Goal: Task Accomplishment & Management: Complete application form

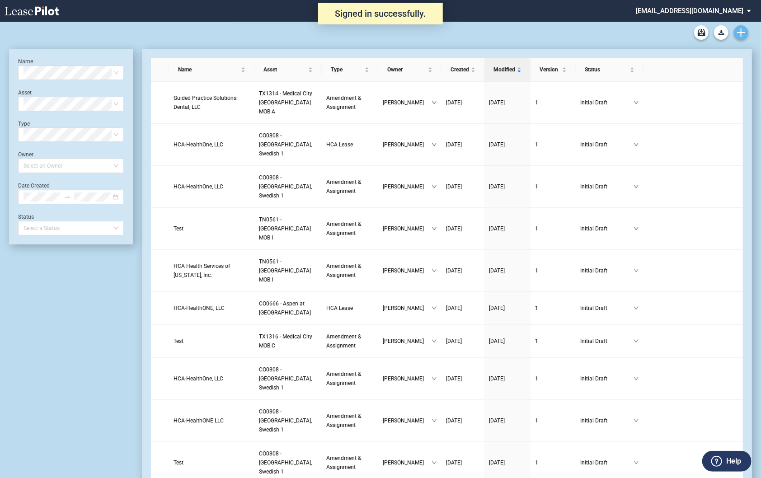
click at [743, 35] on icon "Create new document" at bounding box center [741, 32] width 8 height 8
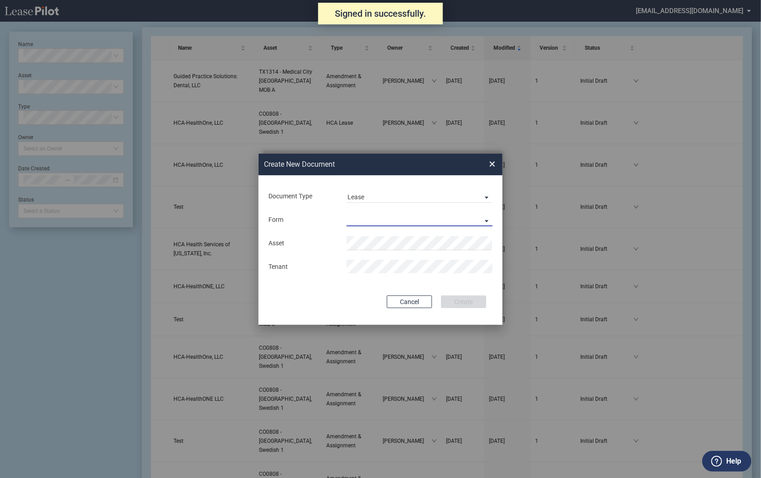
click at [349, 220] on md-select "Medical Office Lease Scottsdale Lease Louisville Lease [GEOGRAPHIC_DATA] [GEOGR…" at bounding box center [420, 220] width 146 height 14
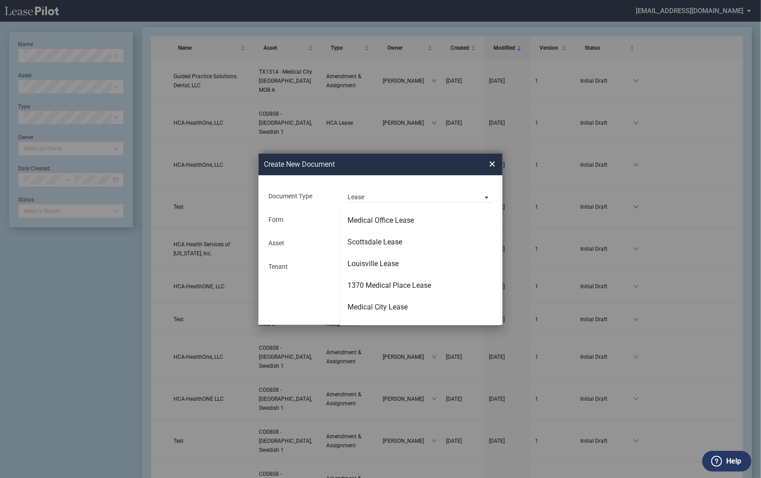
click at [359, 195] on md-backdrop at bounding box center [380, 250] width 761 height 500
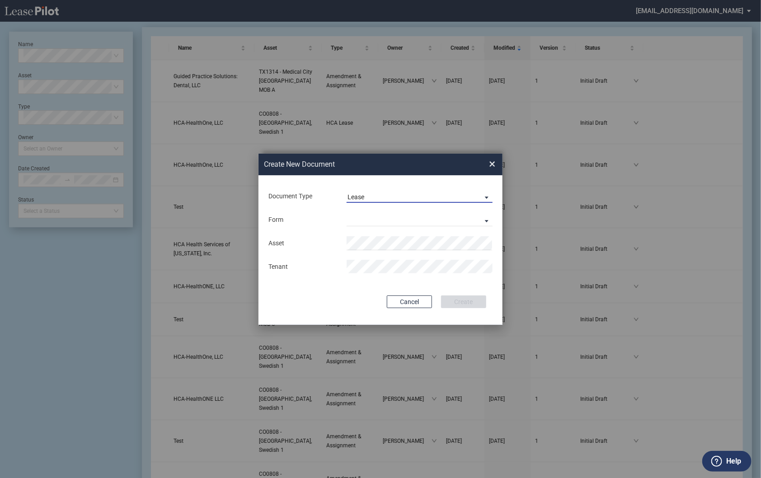
click at [356, 198] on div "Lease" at bounding box center [356, 196] width 17 height 7
click at [365, 218] on div "Amendment" at bounding box center [367, 219] width 39 height 10
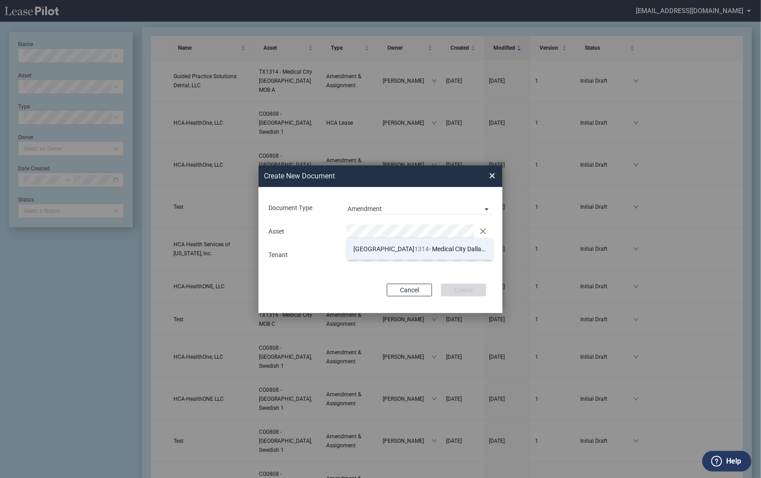
click at [399, 252] on span "TX 1314 - Medical City [GEOGRAPHIC_DATA] MOB A" at bounding box center [430, 248] width 152 height 7
click at [463, 297] on div "Document Type Amendment Deal Type Office Deal Type Office Form Amendment & Assi…" at bounding box center [381, 250] width 244 height 126
click at [462, 287] on button "Create" at bounding box center [463, 290] width 45 height 13
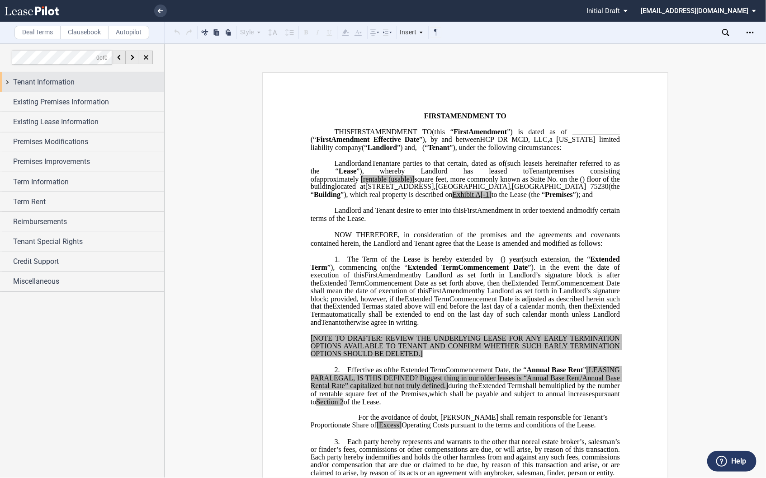
click at [8, 77] on div "Tenant Information" at bounding box center [82, 81] width 164 height 19
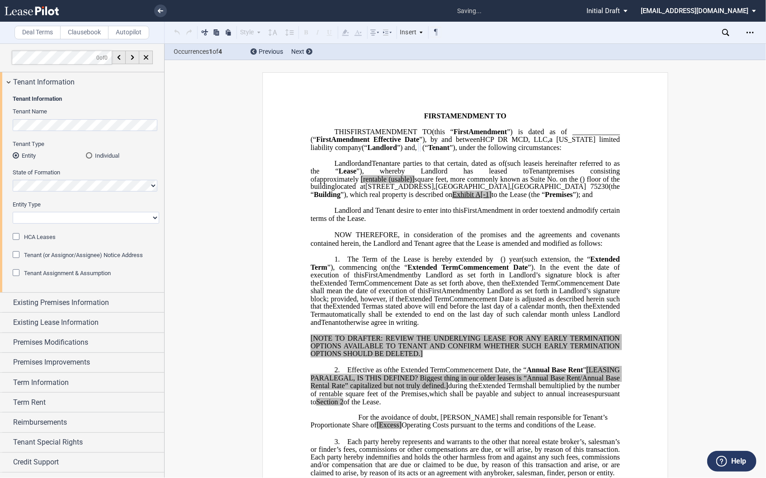
click at [53, 218] on select "Corporation Limited Liability Company General Partnership Limited Partnership O…" at bounding box center [86, 218] width 146 height 12
select select "limited liability company"
click at [13, 212] on select "Corporation Limited Liability Company General Partnership Limited Partnership O…" at bounding box center [86, 218] width 146 height 12
click at [40, 239] on span "HCA Leases" at bounding box center [40, 237] width 32 height 7
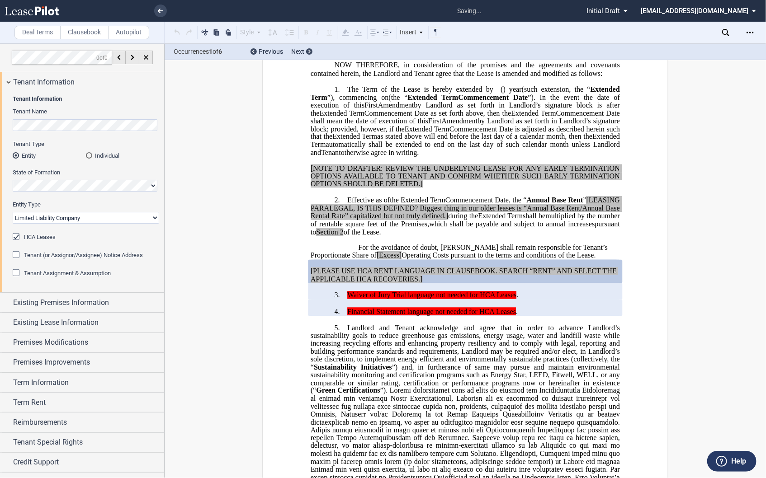
scroll to position [233, 0]
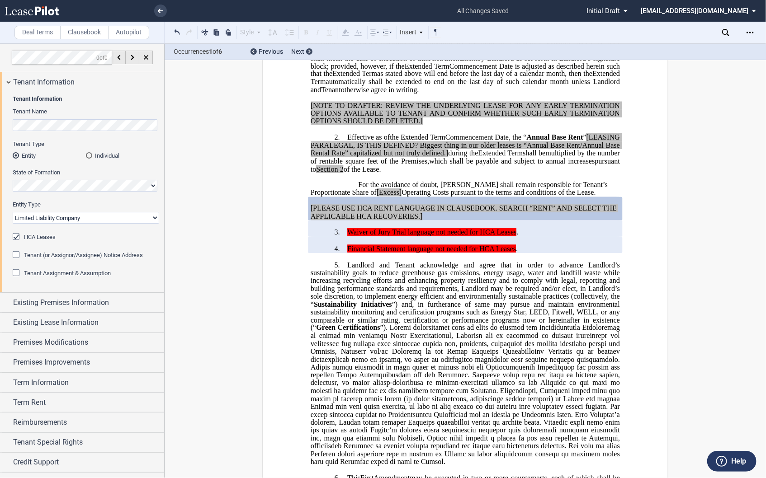
click at [39, 274] on span "Tenant Assignment & Assumption" at bounding box center [67, 273] width 87 height 7
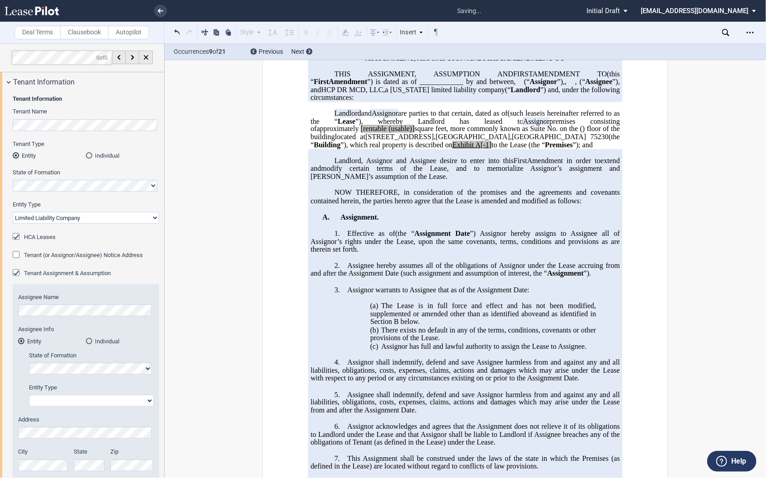
scroll to position [0, 0]
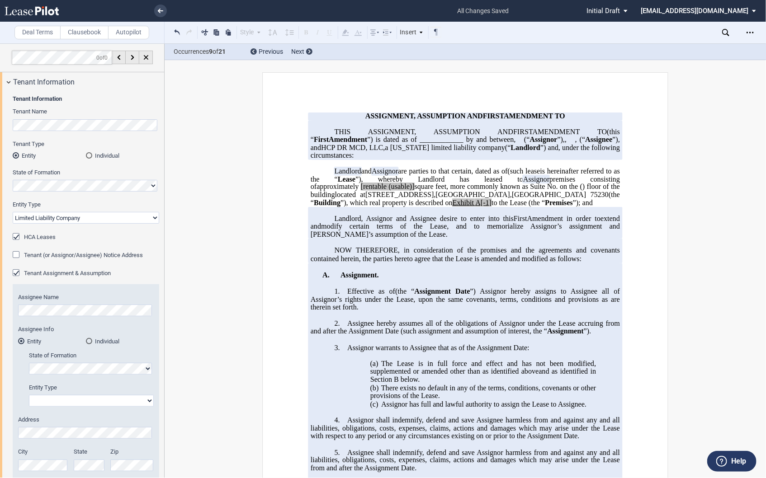
click at [16, 273] on div "Tenant Assignment & Assumption" at bounding box center [17, 273] width 9 height 9
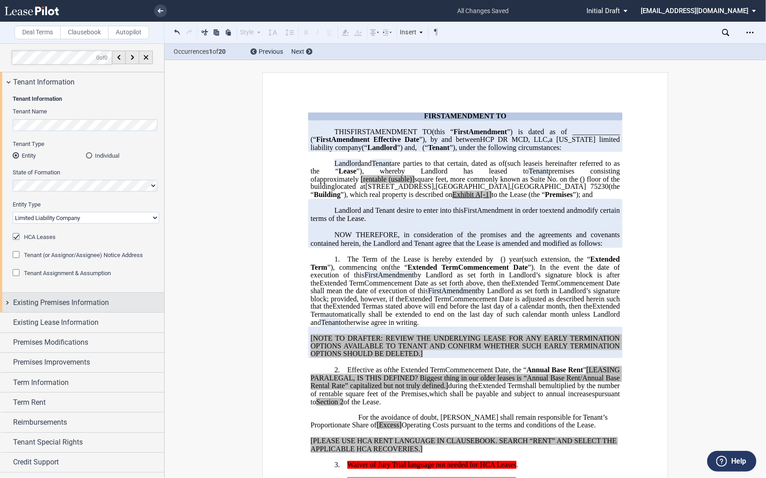
click at [16, 302] on span "Existing Premises Information" at bounding box center [61, 302] width 96 height 11
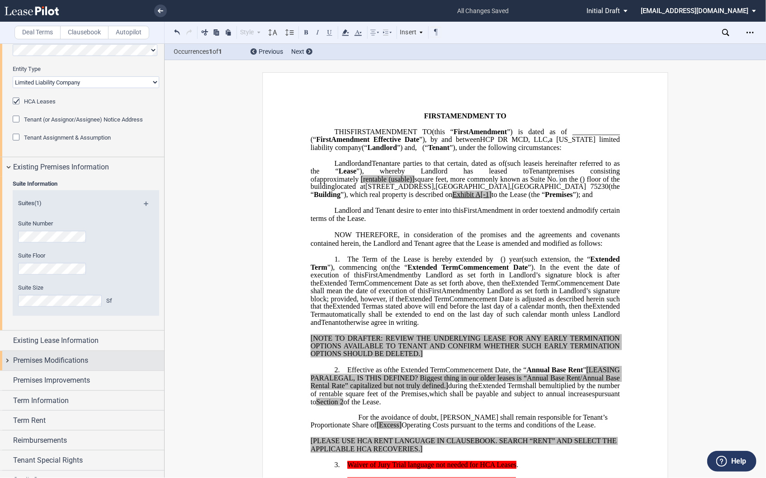
scroll to position [151, 0]
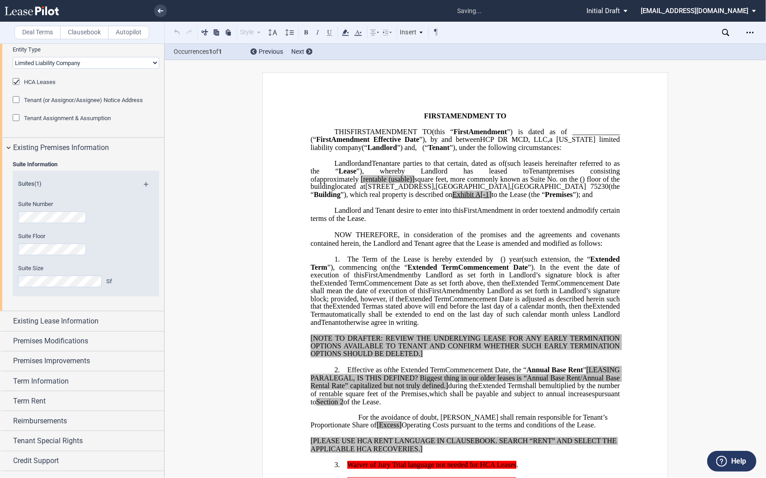
scroll to position [169, 0]
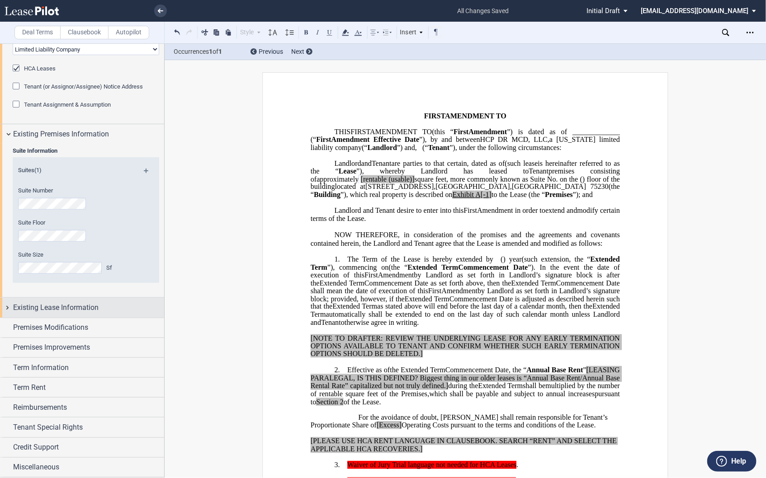
click at [6, 309] on div "Existing Lease Information" at bounding box center [82, 307] width 164 height 19
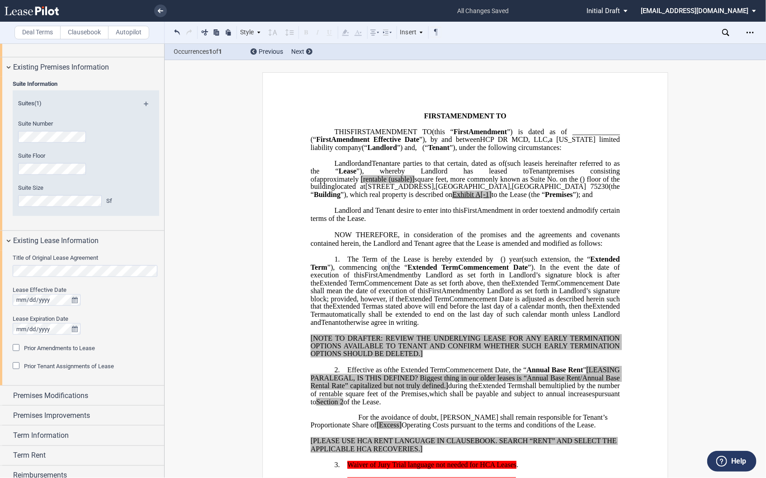
scroll to position [303, 0]
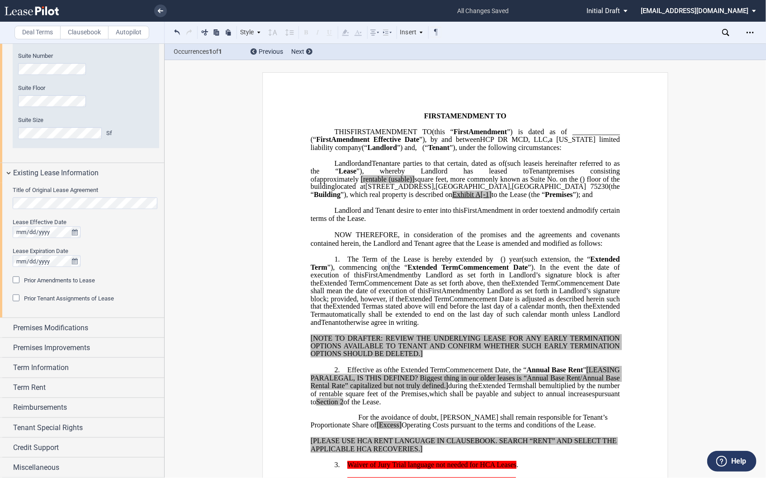
click at [16, 299] on div "Prior Tenant Assignments of Lease" at bounding box center [17, 299] width 9 height 9
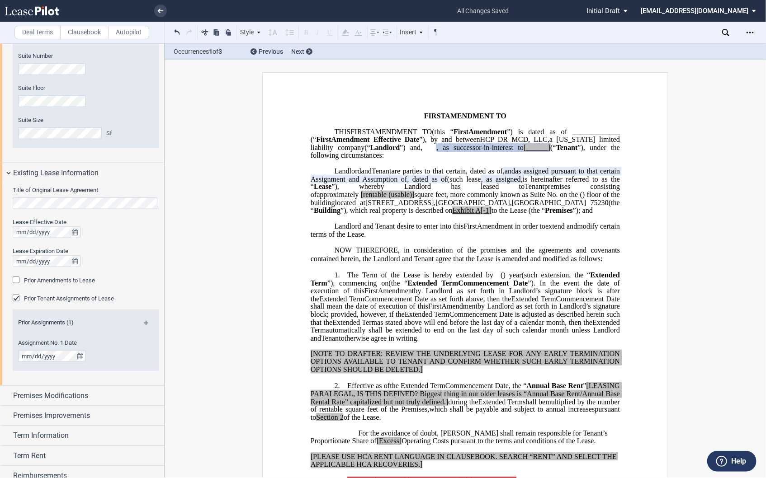
drag, startPoint x: 198, startPoint y: 326, endPoint x: 161, endPoint y: 341, distance: 39.0
click at [489, 152] on span ", as successor-in-interest to" at bounding box center [479, 148] width 87 height 8
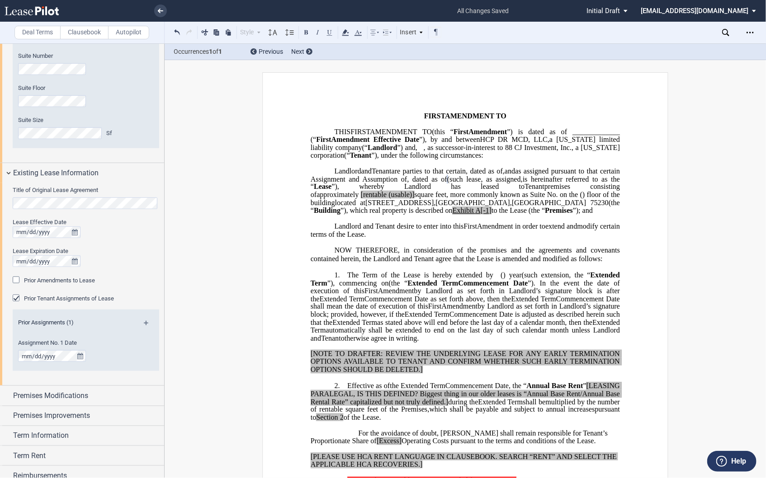
click at [415, 147] on span "”) and" at bounding box center [406, 148] width 18 height 8
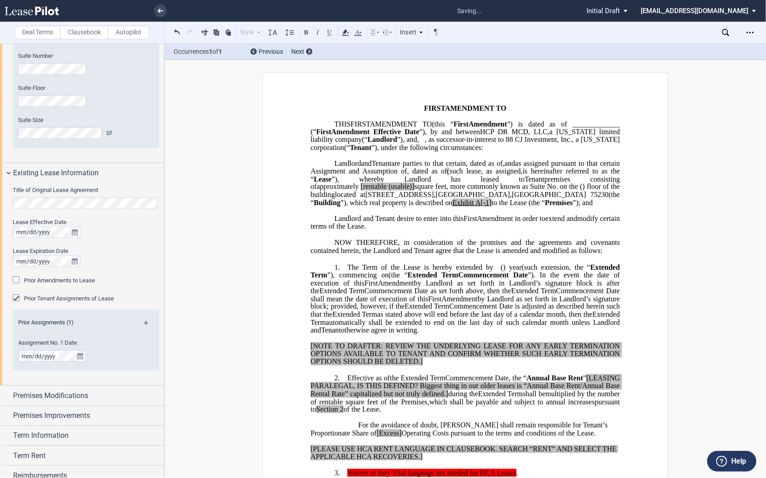
click at [524, 183] on span "Tenant" at bounding box center [534, 179] width 20 height 8
click at [358, 191] on span at bounding box center [359, 187] width 2 height 8
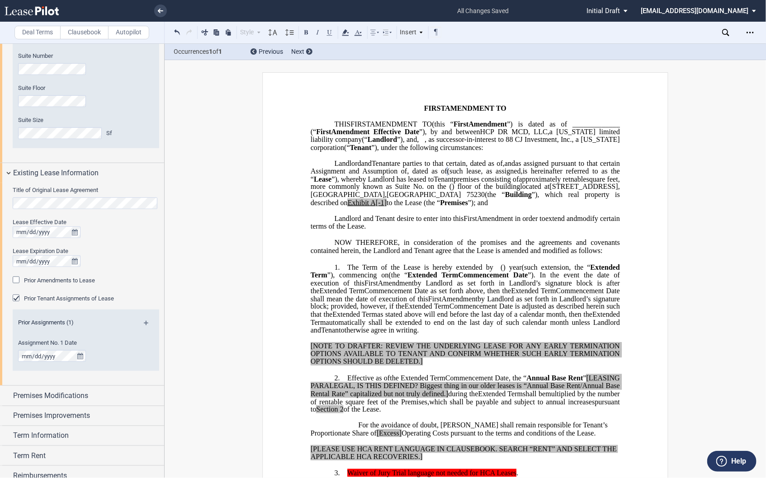
click at [563, 183] on span "﻿retnable" at bounding box center [575, 179] width 24 height 8
drag, startPoint x: 513, startPoint y: 204, endPoint x: 599, endPoint y: 202, distance: 86.8
click at [599, 191] on span "approximately ﻿ ﻿ ﻿rentable square feet, more commonly known as Suite No. ﻿ ﻿ o…" at bounding box center [466, 183] width 311 height 16
click at [536, 207] on span "”), which real property is described on" at bounding box center [466, 199] width 311 height 16
click at [561, 183] on span "approximately" at bounding box center [540, 179] width 42 height 8
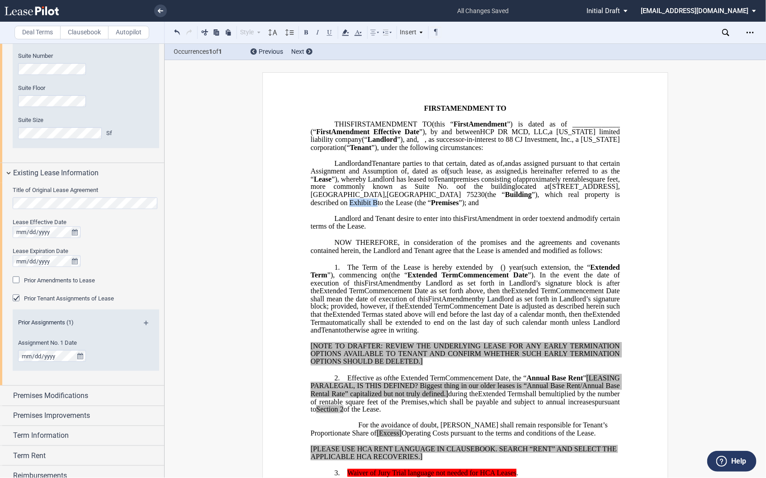
drag, startPoint x: 545, startPoint y: 211, endPoint x: 573, endPoint y: 210, distance: 28.0
click at [567, 207] on span "located at 7777 Forest Lane , Dallas , TX 75230 (the “ Building ”), which real …" at bounding box center [466, 195] width 311 height 24
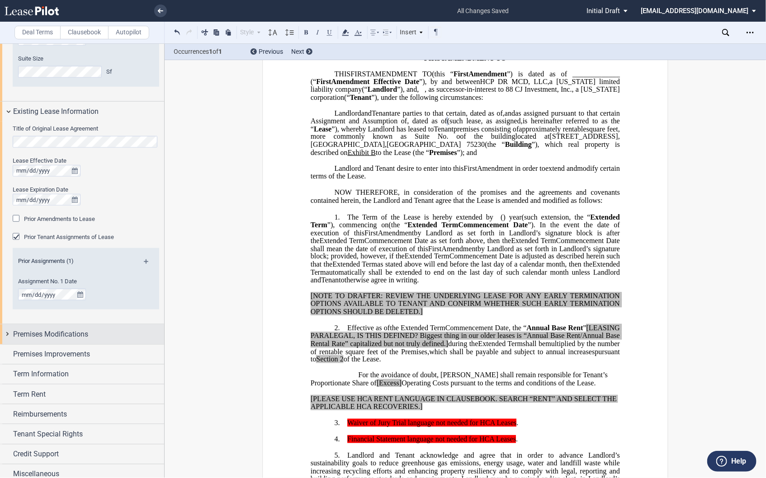
scroll to position [372, 0]
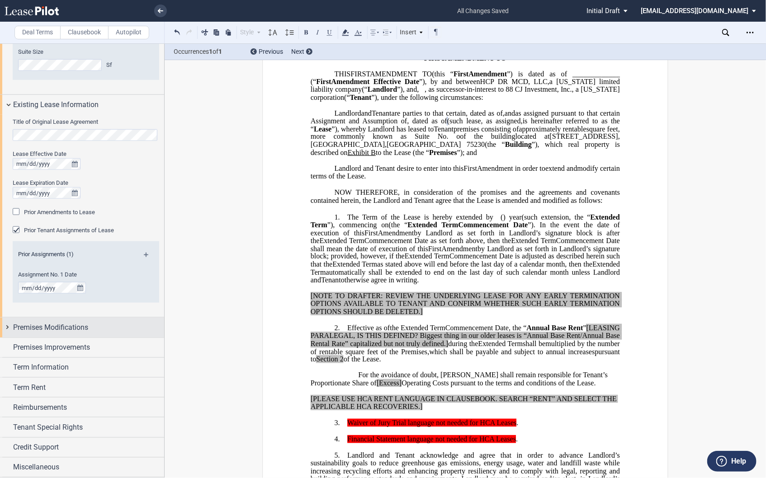
click at [6, 327] on div "Premises Modifications" at bounding box center [82, 327] width 164 height 19
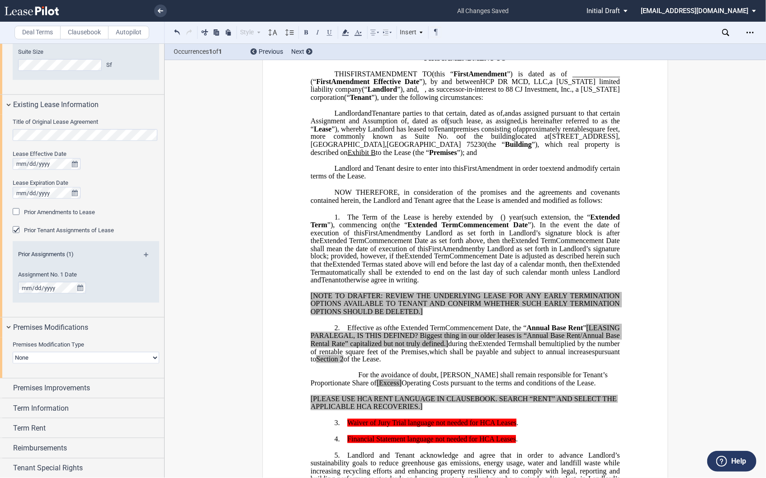
scroll to position [412, 0]
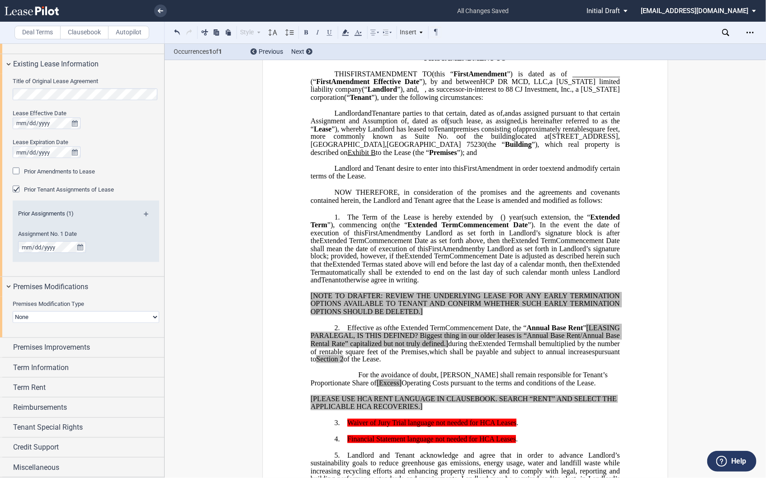
click at [25, 329] on div "Premises Modification Type None Expansion Relocation Expansion Space Suite Numb…" at bounding box center [86, 316] width 146 height 32
select select "expansion"
click at [13, 311] on select "None Expansion Relocation" at bounding box center [86, 317] width 146 height 12
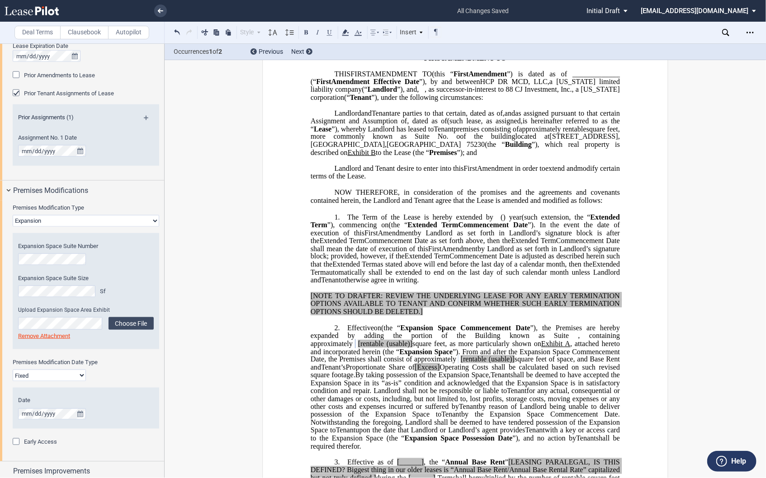
scroll to position [513, 0]
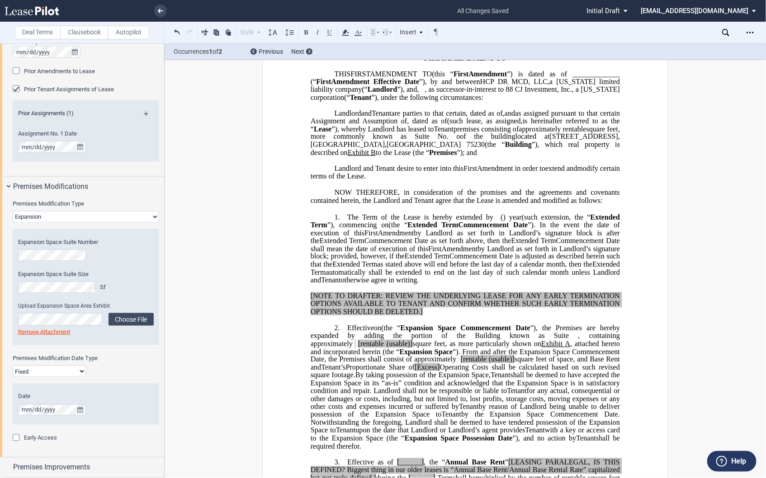
click at [47, 371] on select "Fixed Floating" at bounding box center [49, 372] width 73 height 12
click at [118, 374] on div "Premises Modification Date Type Fixed Floating" at bounding box center [86, 365] width 146 height 23
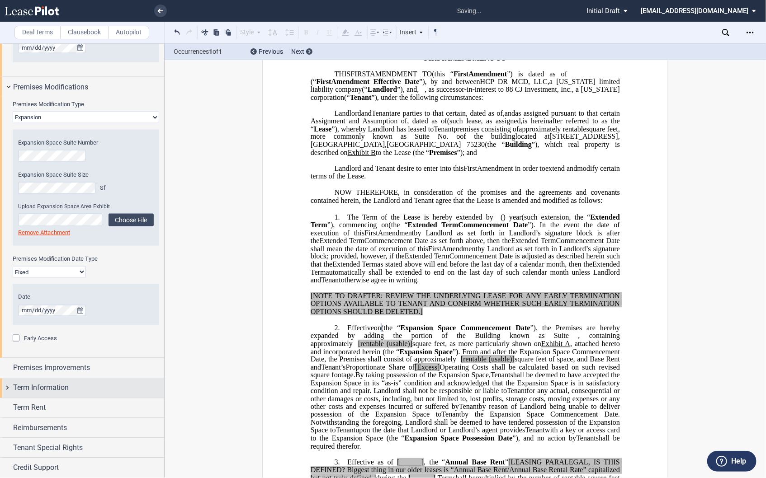
scroll to position [613, 0]
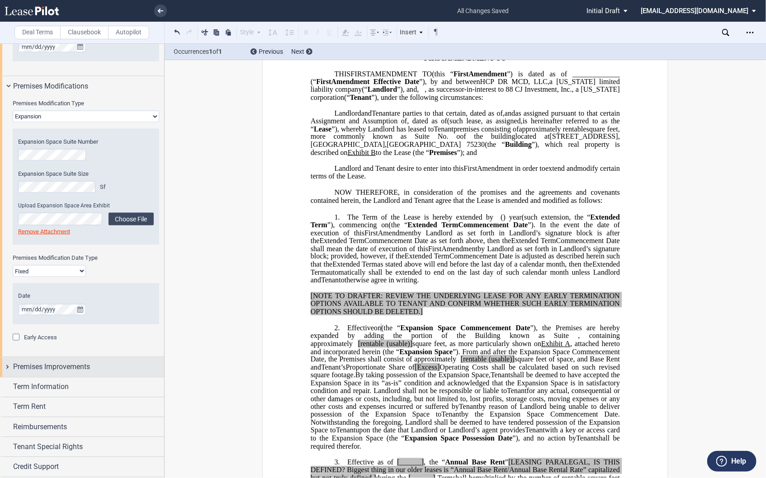
click at [8, 368] on div "Premises Improvements" at bounding box center [82, 367] width 164 height 19
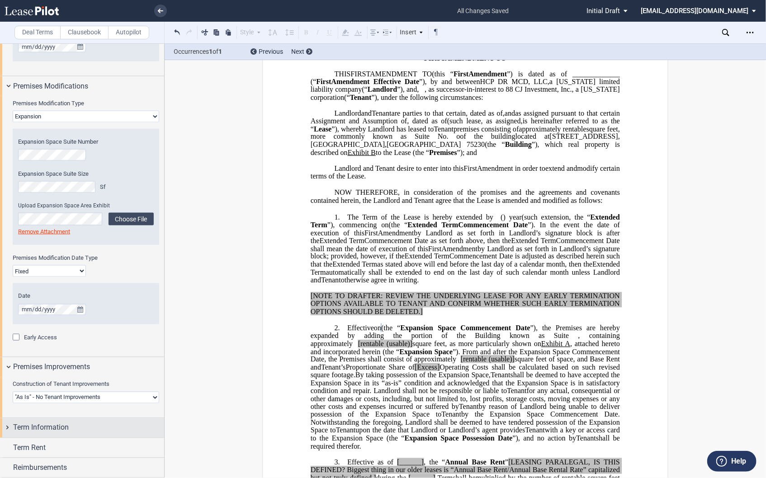
click at [9, 426] on div "Term Information" at bounding box center [82, 428] width 164 height 19
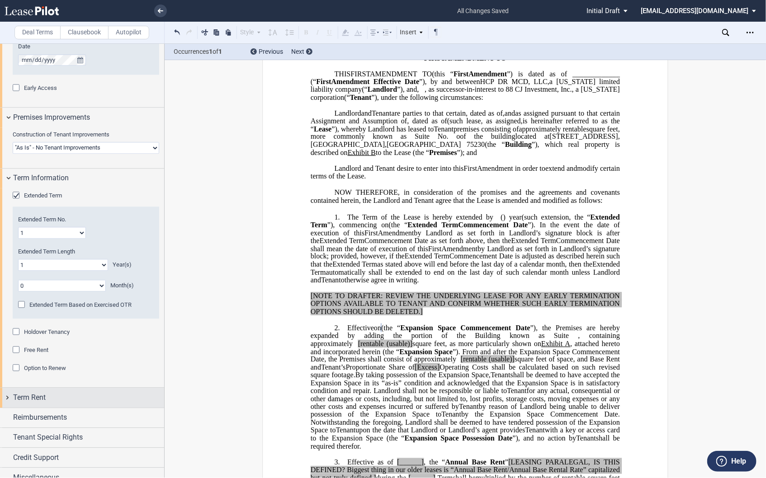
scroll to position [864, 0]
click at [9, 395] on div "Term Rent" at bounding box center [82, 396] width 164 height 19
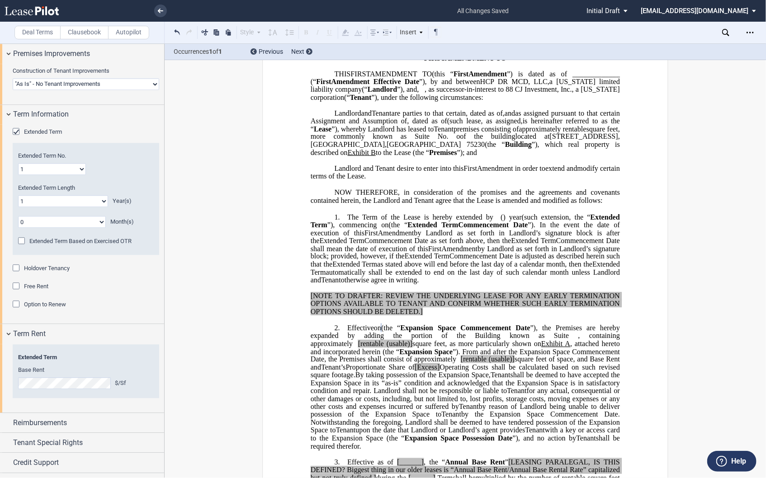
scroll to position [942, 0]
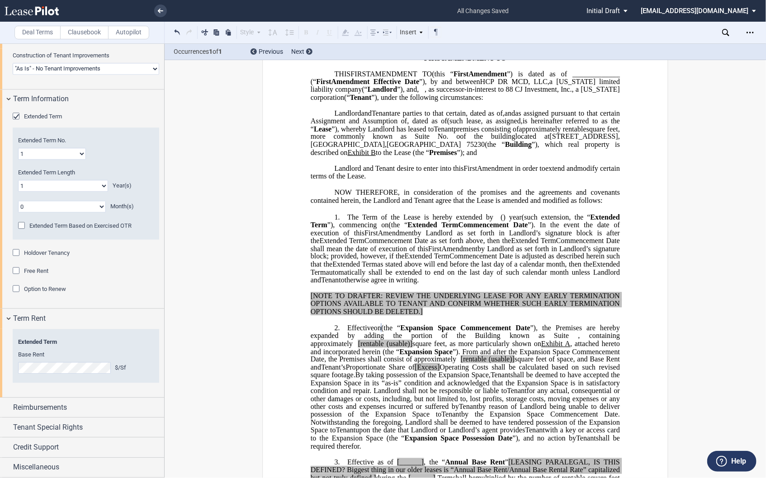
click at [20, 288] on div "Option to Renew" at bounding box center [17, 289] width 9 height 9
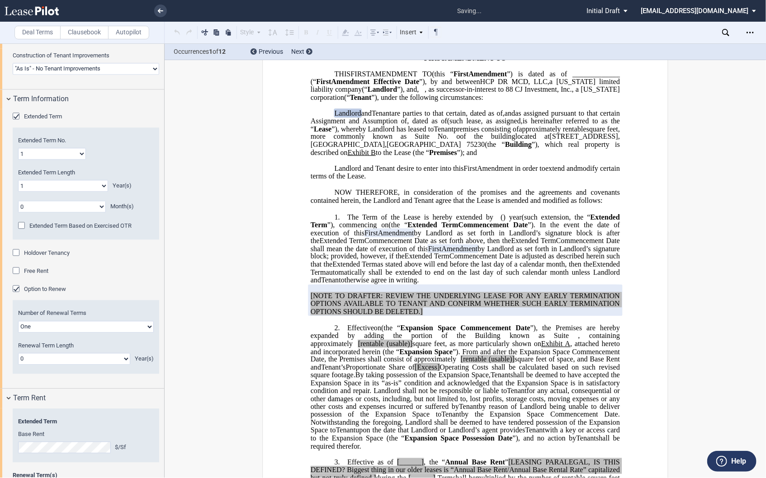
click at [20, 288] on div "Option to Renew" at bounding box center [17, 289] width 9 height 9
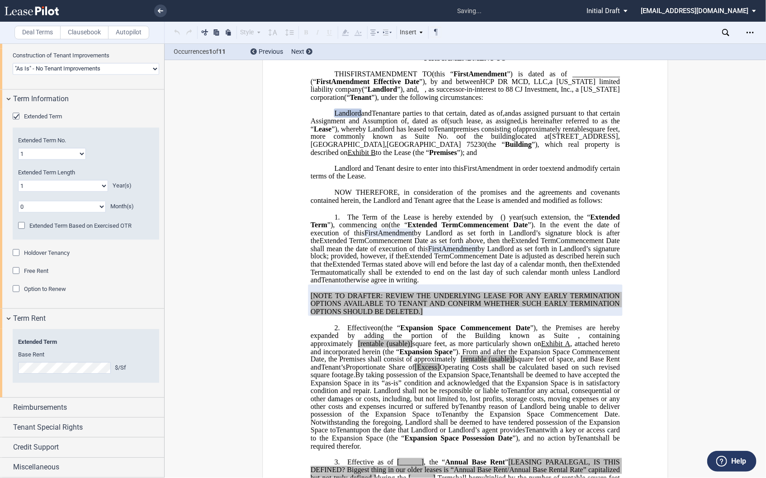
click at [20, 288] on div "Option to Renew" at bounding box center [17, 289] width 9 height 9
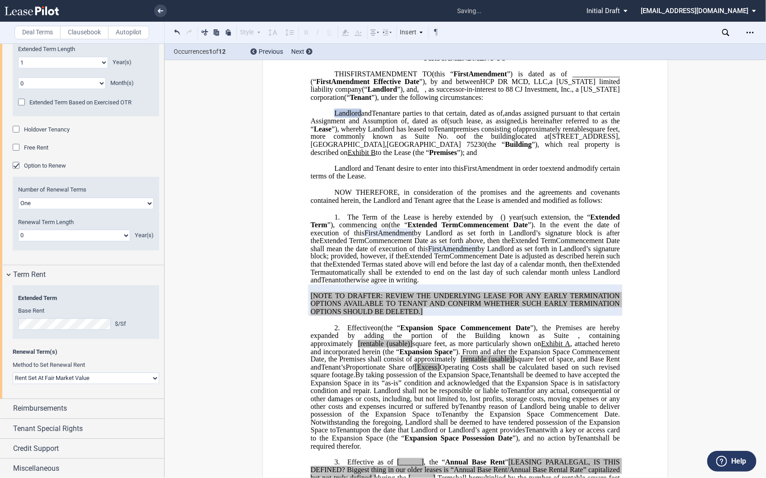
scroll to position [1067, 0]
click at [10, 409] on div "Reimbursements" at bounding box center [82, 407] width 164 height 19
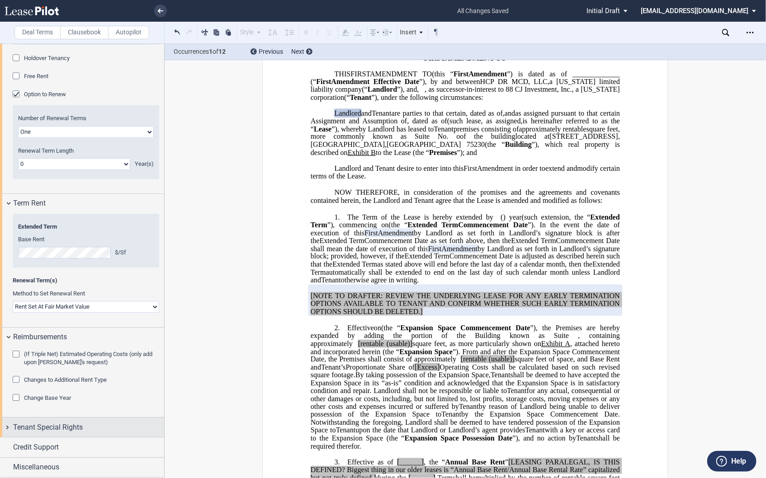
click at [10, 426] on div "Tenant Special Rights" at bounding box center [82, 427] width 164 height 19
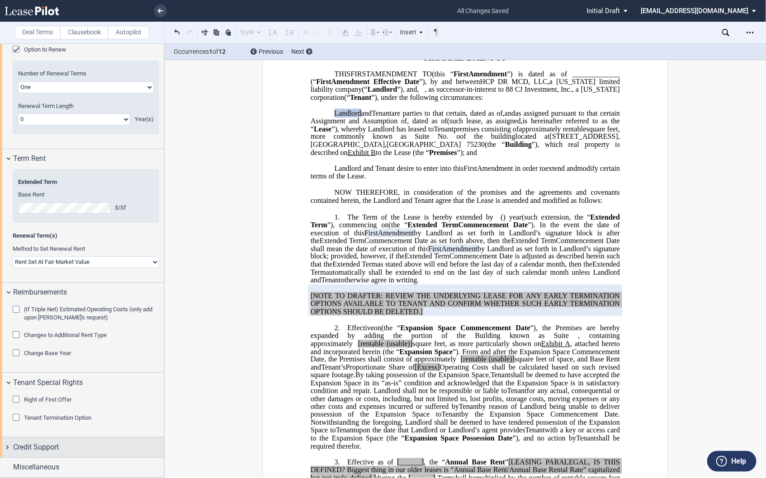
click at [9, 444] on div "Credit Support" at bounding box center [82, 447] width 164 height 19
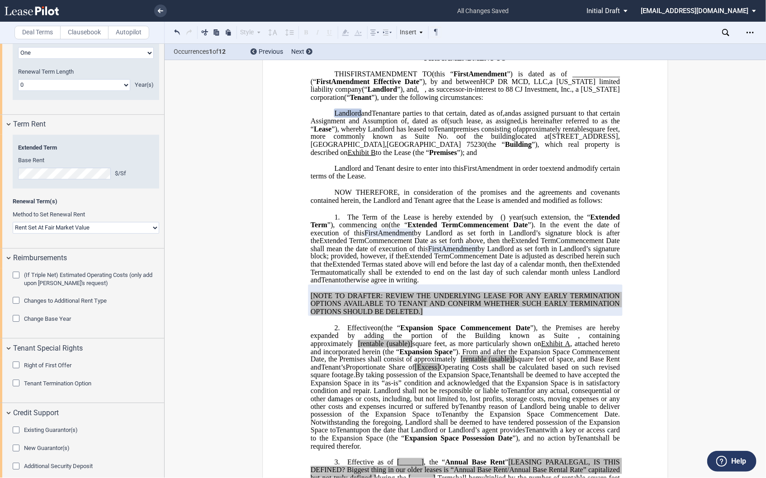
scroll to position [1245, 0]
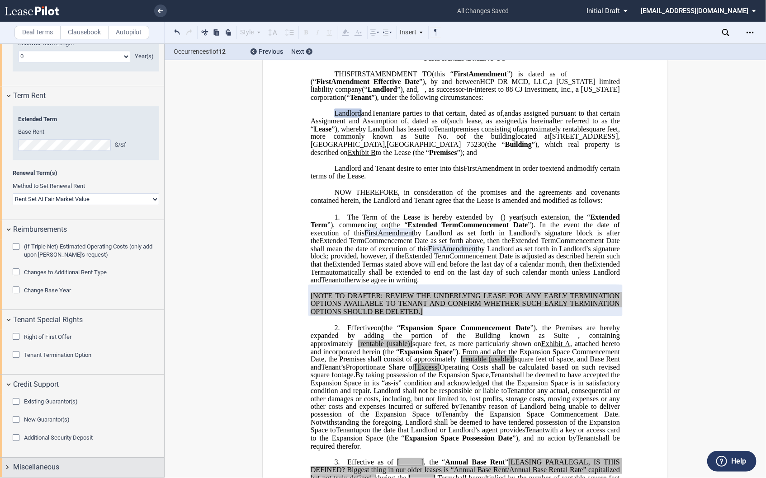
click at [10, 467] on div "Miscellaneous" at bounding box center [82, 467] width 164 height 19
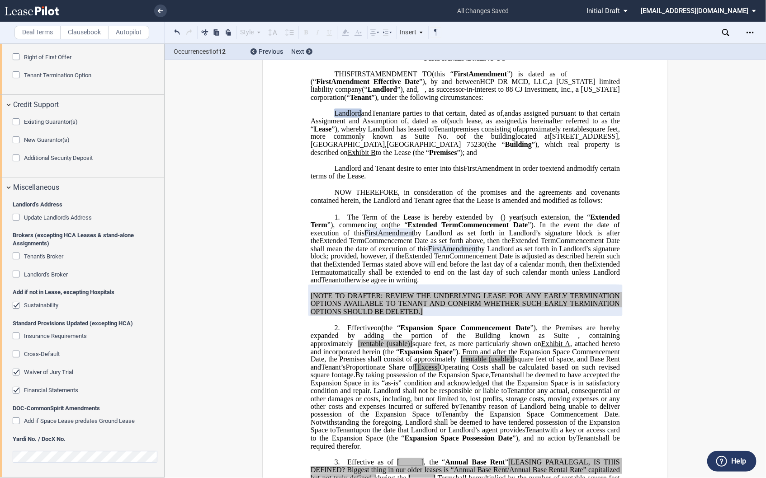
click at [19, 305] on div "Sustainability" at bounding box center [17, 306] width 9 height 9
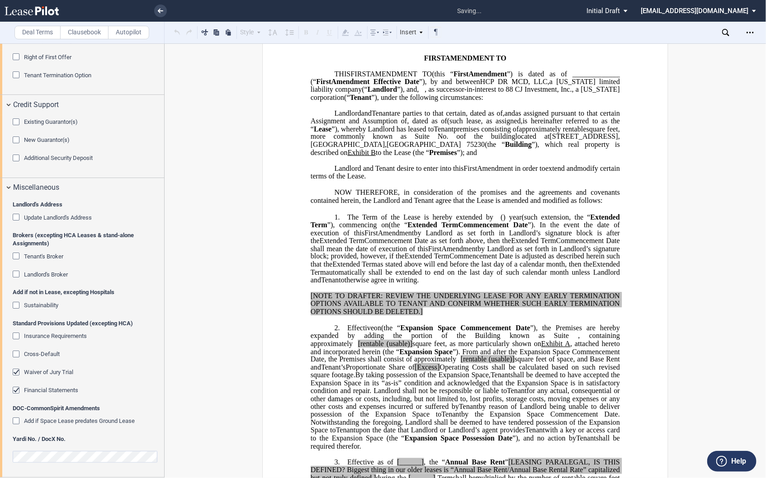
click at [19, 372] on div "Waiver of Jury Trial" at bounding box center [17, 373] width 9 height 9
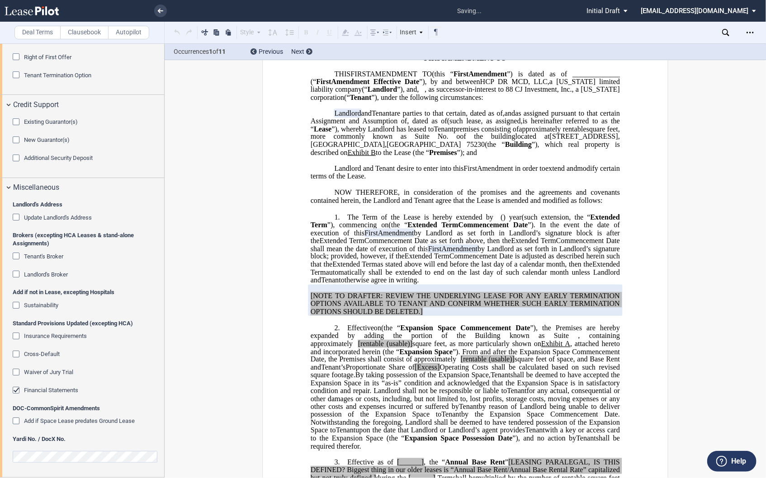
click at [18, 391] on div "Financial Statements" at bounding box center [17, 391] width 9 height 9
click at [120, 464] on editor-control at bounding box center [86, 460] width 146 height 24
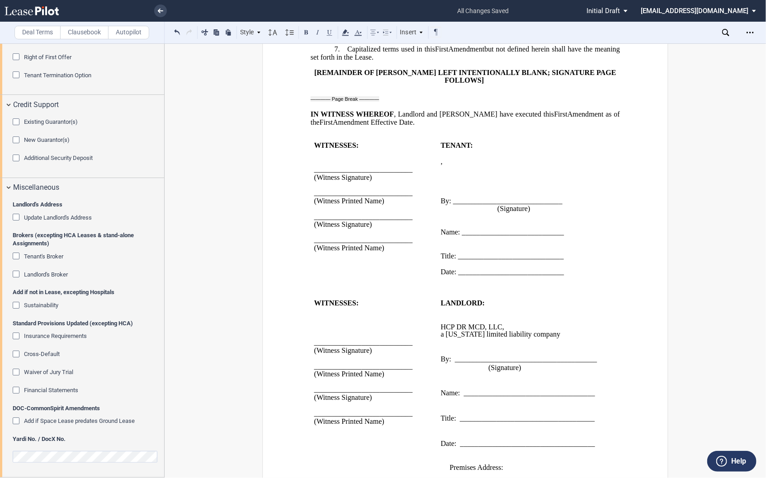
scroll to position [1105, 0]
click at [311, 109] on p "﻿" at bounding box center [465, 106] width 309 height 8
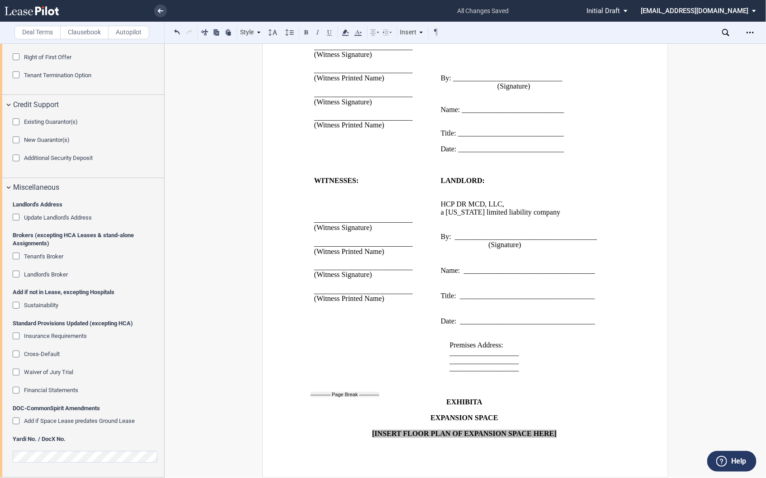
scroll to position [1232, 0]
click at [535, 281] on p at bounding box center [522, 279] width 162 height 9
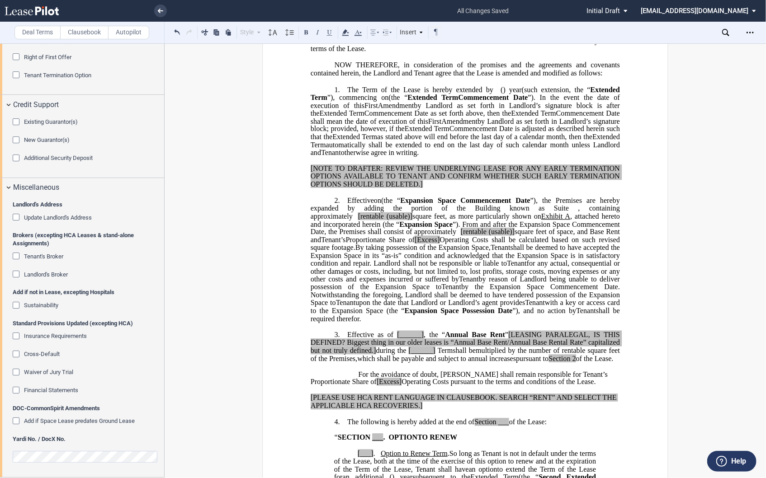
scroll to position [0, 0]
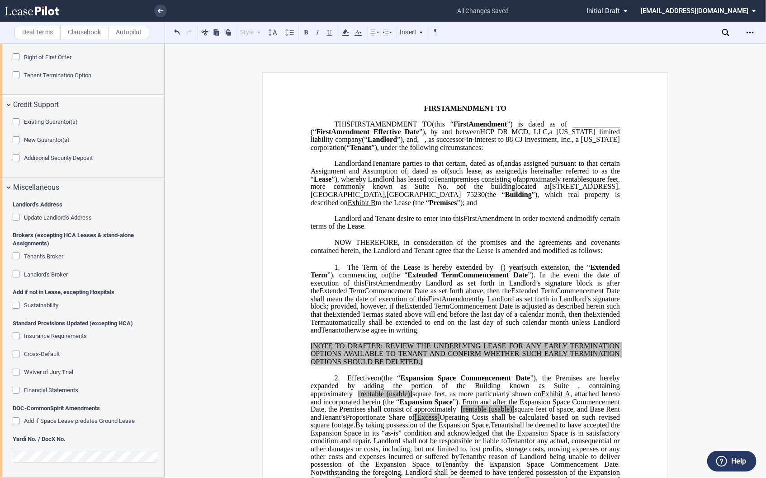
click at [419, 222] on span "Landlord and Tenant desire to enter into this" at bounding box center [399, 218] width 129 height 8
click at [332, 263] on p "﻿" at bounding box center [465, 259] width 309 height 8
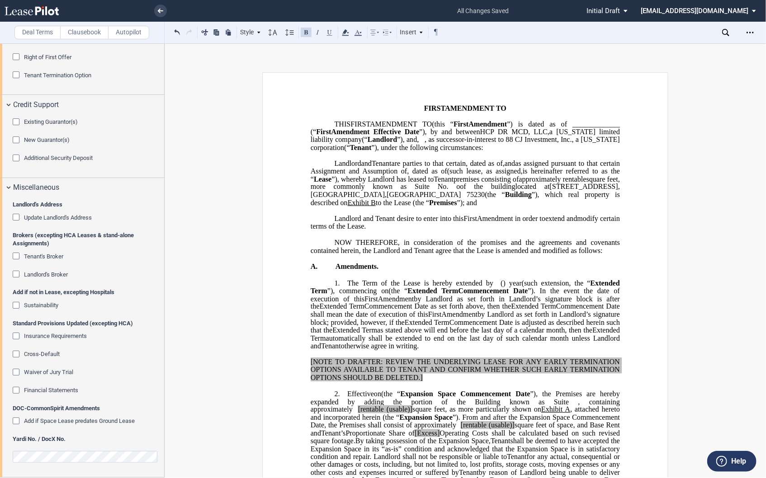
click at [344, 300] on p "1. The Term of the Lease is hereby extended by [__________] ﻿ ﻿ ( ﻿ ﻿ ) year s …" at bounding box center [465, 314] width 309 height 71
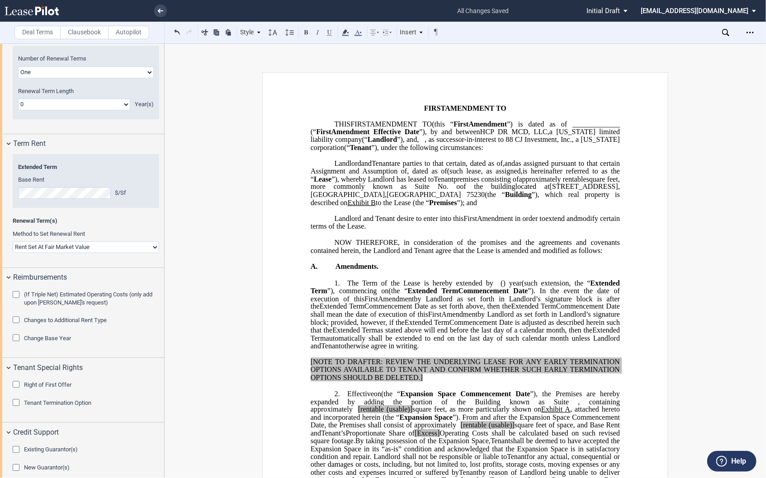
click at [347, 287] on span "The Term of the Lease is hereby extended by" at bounding box center [420, 283] width 146 height 8
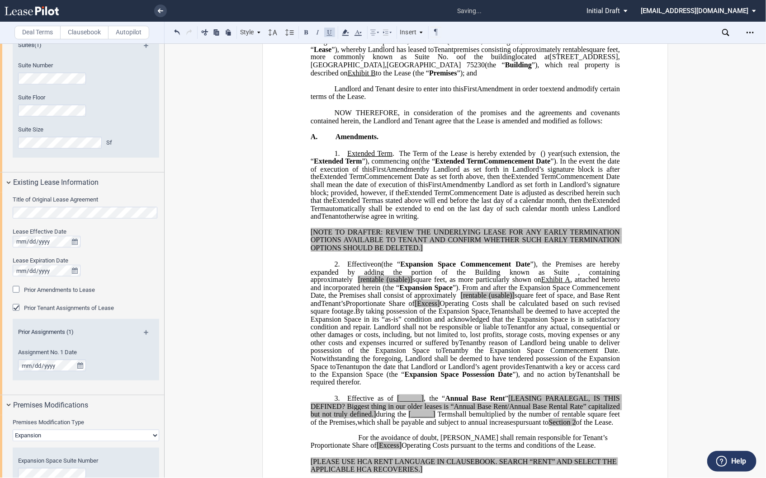
scroll to position [151, 0]
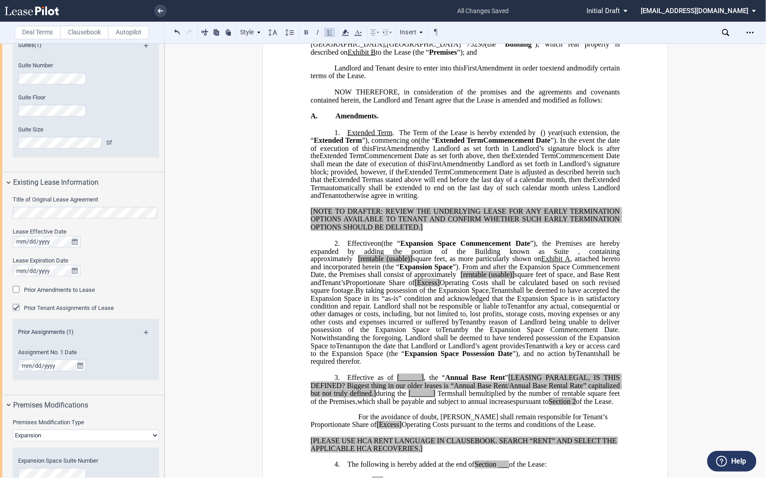
drag, startPoint x: 458, startPoint y: 257, endPoint x: 444, endPoint y: 253, distance: 14.9
click at [400, 248] on span "(the “" at bounding box center [390, 244] width 19 height 8
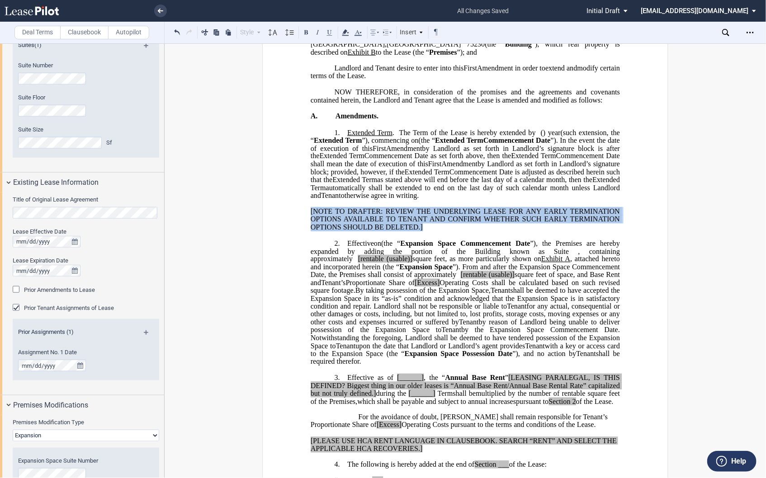
drag, startPoint x: 308, startPoint y: 227, endPoint x: 433, endPoint y: 244, distance: 126.0
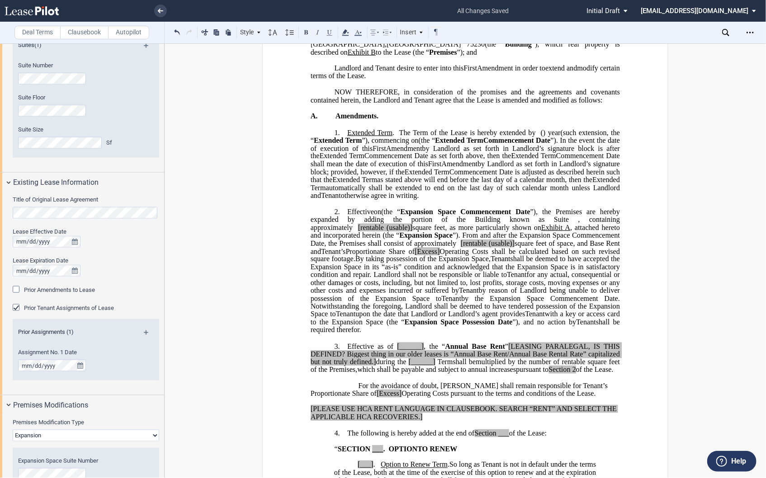
click at [399, 263] on span "Operating Costs shall be calculated based on such revised square footage." at bounding box center [466, 255] width 311 height 16
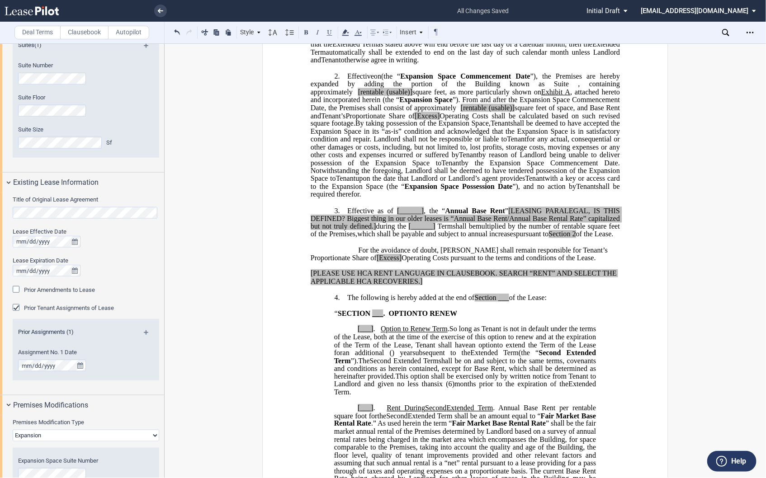
scroll to position [301, 0]
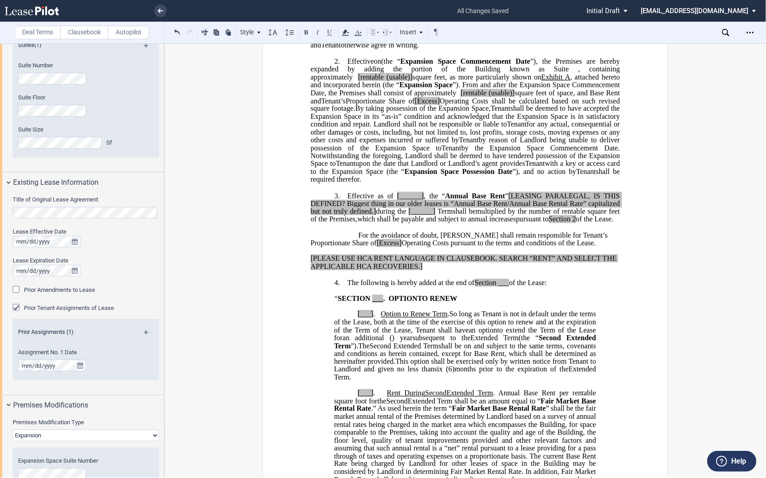
click at [434, 224] on span "which shall be payable and subject to annual increases" at bounding box center [436, 220] width 159 height 8
drag, startPoint x: 350, startPoint y: 213, endPoint x: 351, endPoint y: 245, distance: 32.6
click at [351, 224] on p "3. Effective as of [______] [______] the Extended Term the ﻿ ﻿ Extended Term Co…" at bounding box center [465, 208] width 309 height 32
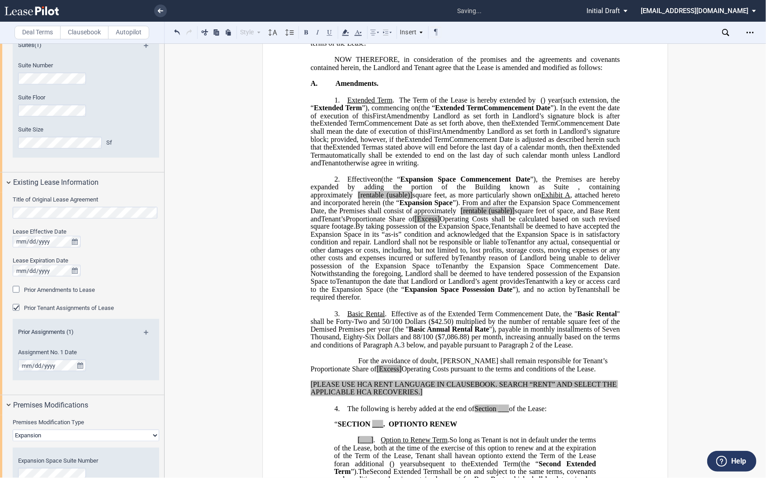
scroll to position [201, 0]
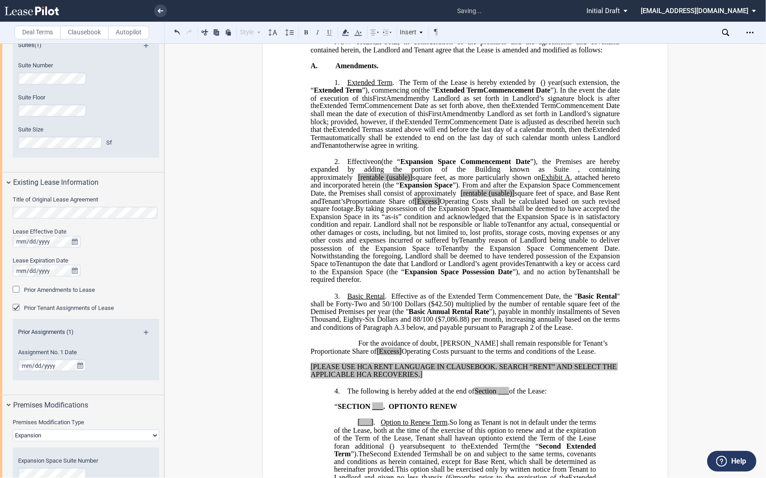
click at [387, 300] on span at bounding box center [389, 296] width 5 height 8
click at [400, 166] on span "(the “" at bounding box center [390, 162] width 19 height 8
click at [571, 300] on span "Effective as of the Extended Term Commencement Date, the "" at bounding box center [484, 296] width 186 height 8
click at [598, 174] on span "”), the Premises are hereby expanded by adding the portion of the Building know…" at bounding box center [466, 166] width 311 height 16
click at [616, 311] on span "" shall be Forty-Two and 50/100 Dollars ($42.50) multiplied by the number of re…" at bounding box center [466, 304] width 311 height 24
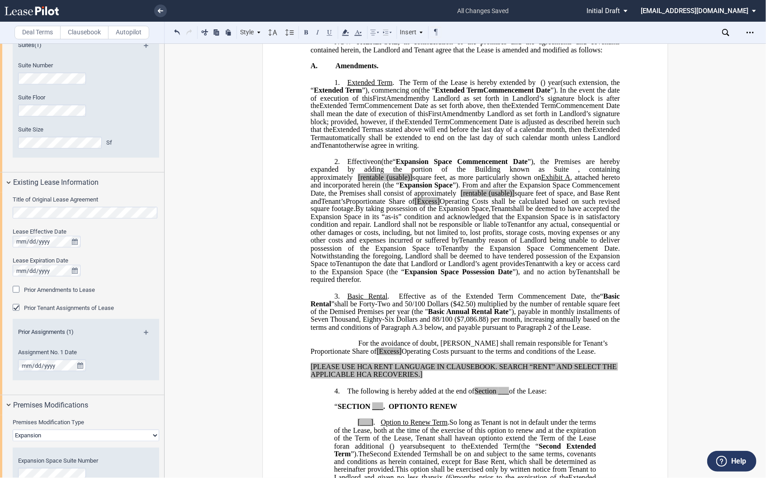
drag, startPoint x: 315, startPoint y: 280, endPoint x: 401, endPoint y: 147, distance: 158.4
click at [315, 268] on span "by the Expansion Space Commencement Date. Notwithstanding the foregoing, Landlo…" at bounding box center [466, 257] width 311 height 24
drag, startPoint x: 352, startPoint y: 320, endPoint x: 363, endPoint y: 319, distance: 11.3
click at [363, 316] on span "” ﻿ shall be Forty-Two and 50/100 Dollars ($42.50) multiplied by the number of …" at bounding box center [466, 308] width 311 height 16
click at [350, 316] on span "” ﻿ shall be Forty-T﻿hree and 55﻿/100 Dollars ($4﻿3.5﻿5) multiplied by the numb…" at bounding box center [466, 304] width 311 height 24
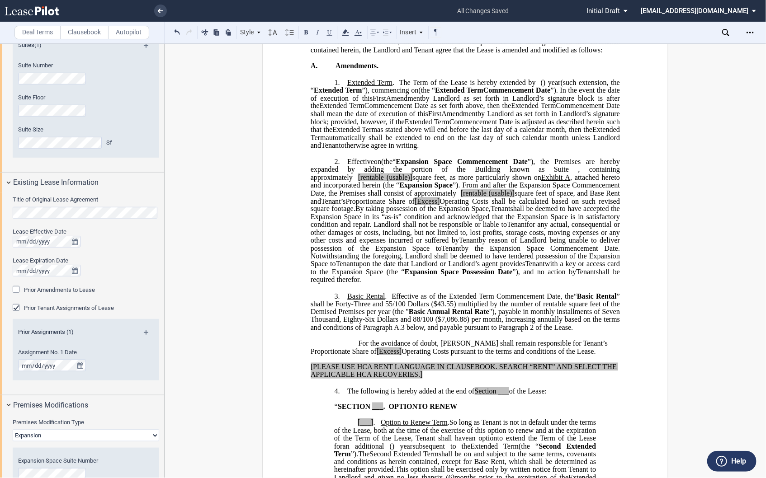
click at [543, 244] on span "for any actual, consequential or other damages or costs, including, but not lim…" at bounding box center [466, 233] width 311 height 24
click at [359, 331] on span ""), payable in monthly installments of Seven Thousand, Eighty-Six Dollars and 8…" at bounding box center [466, 320] width 311 height 24
drag, startPoint x: 599, startPoint y: 326, endPoint x: 627, endPoint y: 322, distance: 28.3
click at [574, 300] on span "“" at bounding box center [575, 296] width 3 height 8
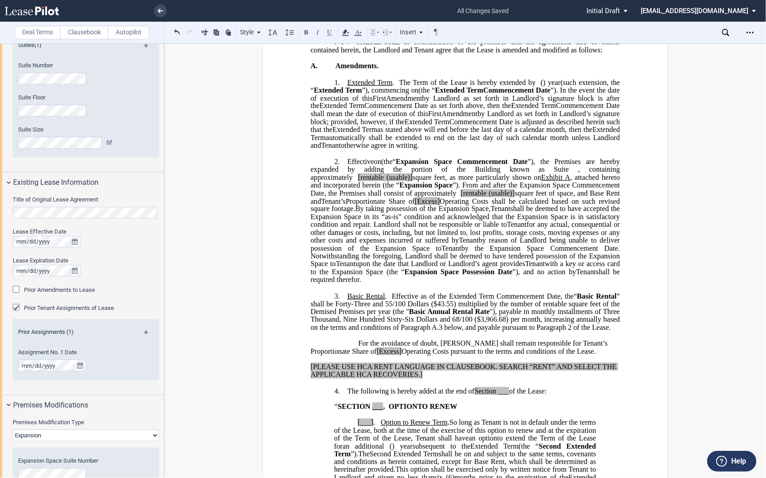
drag, startPoint x: 407, startPoint y: 326, endPoint x: 423, endPoint y: 325, distance: 15.8
click at [409, 316] on span "Basic Annual Rental Rate" at bounding box center [449, 312] width 80 height 8
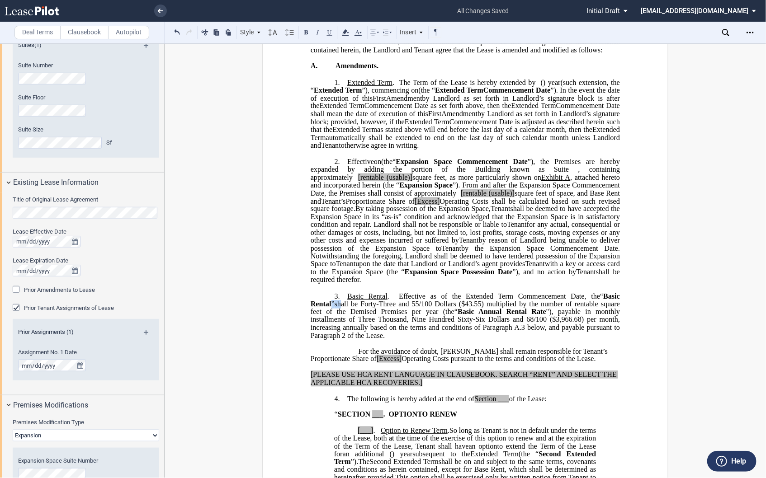
click at [619, 310] on span "” ﻿ shall be Forty-T﻿hree and 55﻿/100 Dollars ($4﻿3.5﻿5) multiplied by the numb…" at bounding box center [466, 308] width 311 height 16
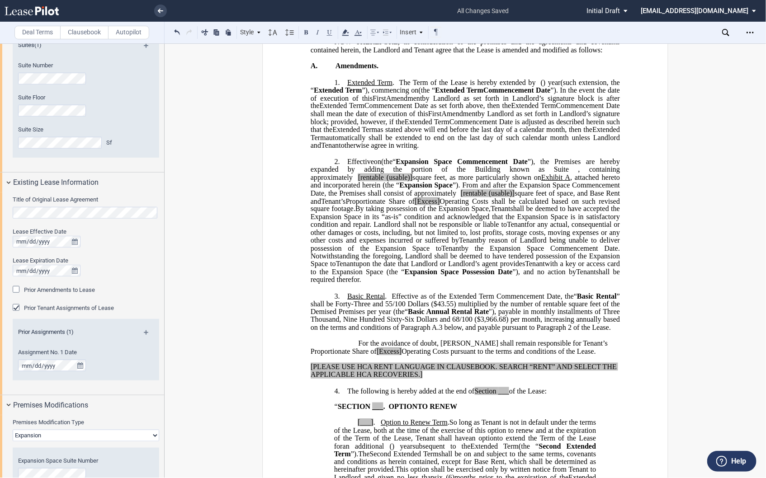
click at [491, 326] on span ""), payable in monthly installments of Three Thousand, Nine Hundred Sixty-Six D…" at bounding box center [466, 320] width 311 height 24
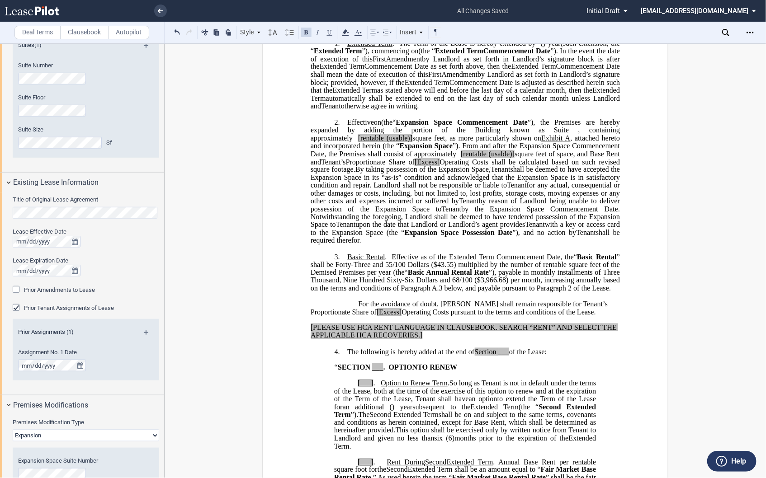
scroll to position [251, 0]
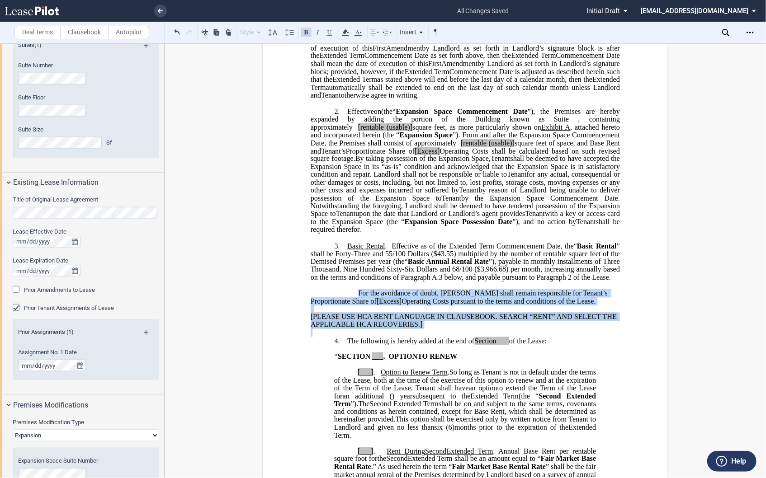
drag, startPoint x: 356, startPoint y: 309, endPoint x: 445, endPoint y: 345, distance: 96.1
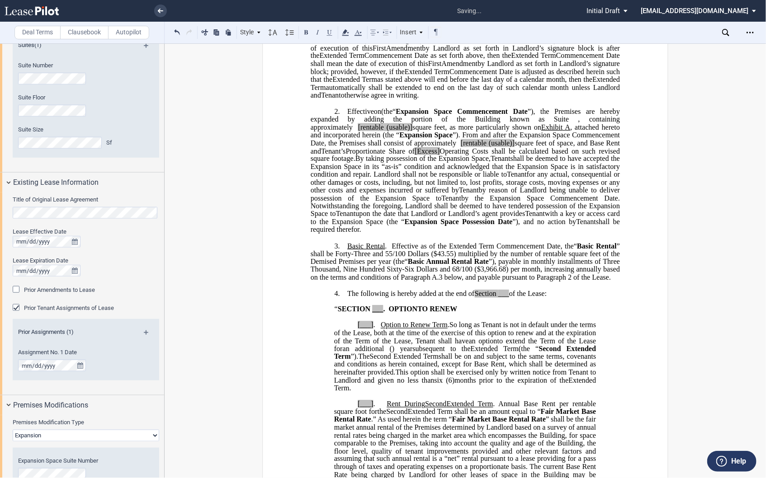
click at [616, 282] on p "3. ﻿ Basic Rental . Effective as of the Extended Term Commencement Date, the “ …" at bounding box center [465, 262] width 309 height 40
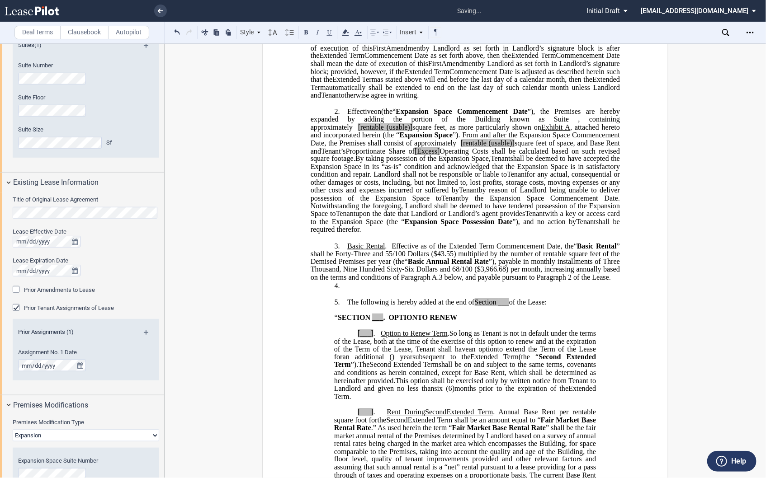
click at [617, 282] on p "3. ﻿ Basic Rental . Effective as of the Extended Term Commencement Date, the “ …" at bounding box center [465, 262] width 309 height 40
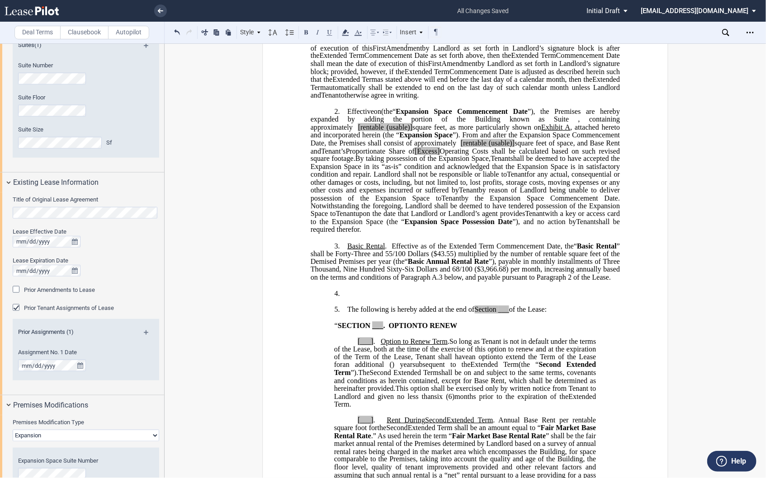
click at [396, 298] on p "4. ​" at bounding box center [465, 294] width 309 height 9
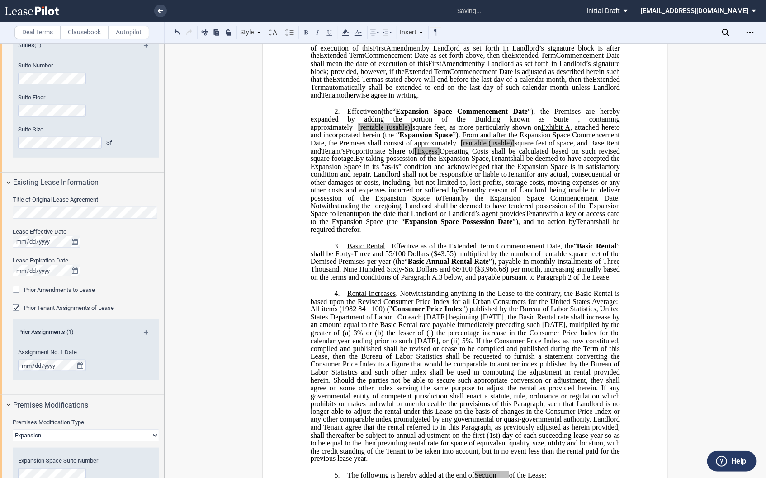
scroll to position [301, 0]
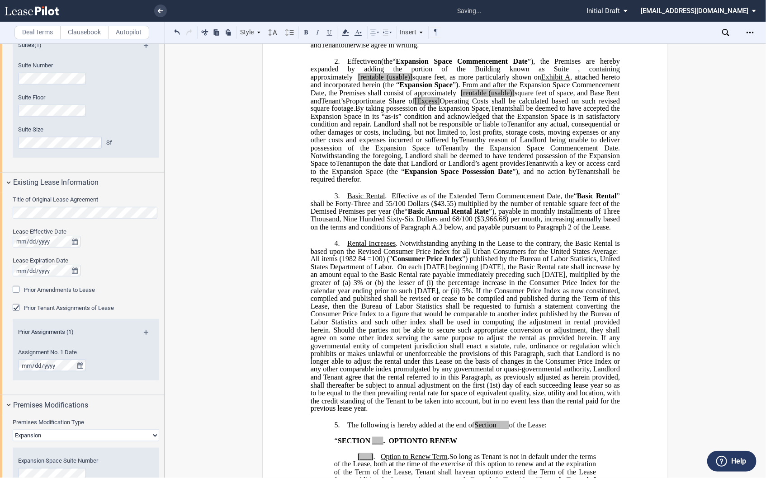
click at [574, 200] on span "“" at bounding box center [575, 196] width 3 height 8
click at [389, 264] on span "All items (1982 84 =100) ("" at bounding box center [352, 259] width 82 height 8
click at [492, 226] on span "” ), payable in monthly installments of Three Thousand, Nine Hundred Sixty-Six …" at bounding box center [466, 220] width 311 height 24
click at [459, 276] on span "Rental Increases . Notwithstanding anything in the Lease to the contrary, the B…" at bounding box center [466, 327] width 311 height 174
click at [585, 255] on span "Notwithstanding anything in the Lease to the contrary, the Basic Rental is base…" at bounding box center [466, 248] width 311 height 16
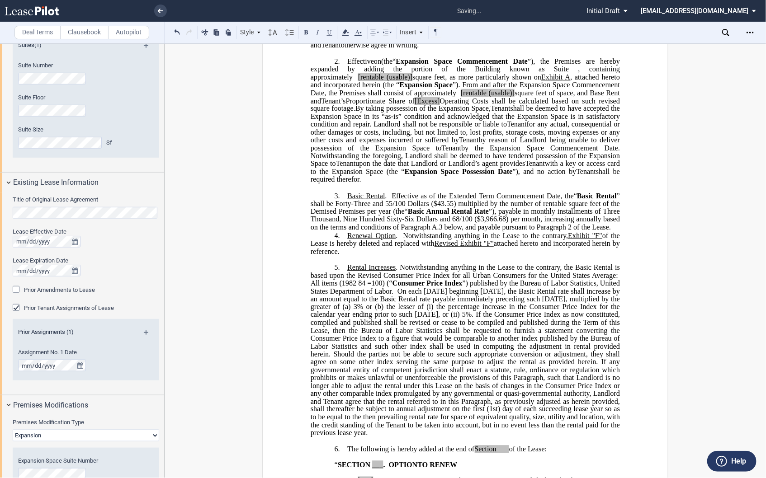
click at [613, 231] on p "3. ﻿ Basic Rental . Effective as of the Extended Term Commencement Date, the “ …" at bounding box center [465, 212] width 309 height 40
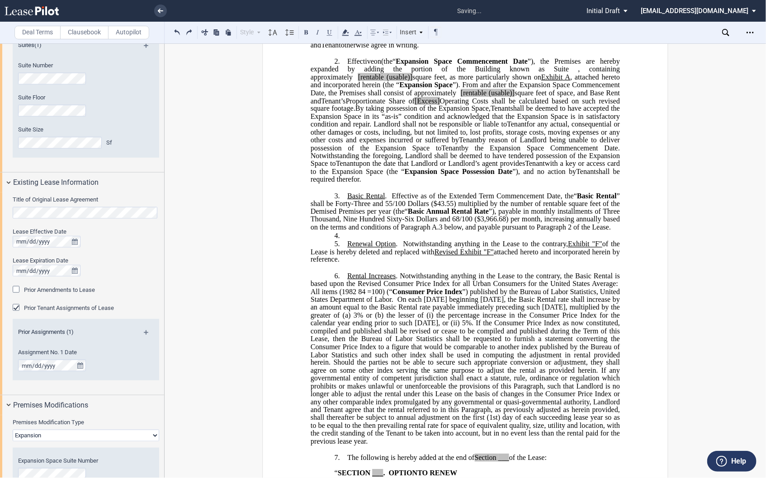
drag, startPoint x: 358, startPoint y: 274, endPoint x: 341, endPoint y: 250, distance: 29.2
click at [341, 250] on div "﻿ !!SET_LEVEL_0!! !!LEASE_LEVEL_1!! 3. ﻿ Basic Rental . Effective as of the Ext…" at bounding box center [465, 319] width 309 height 270
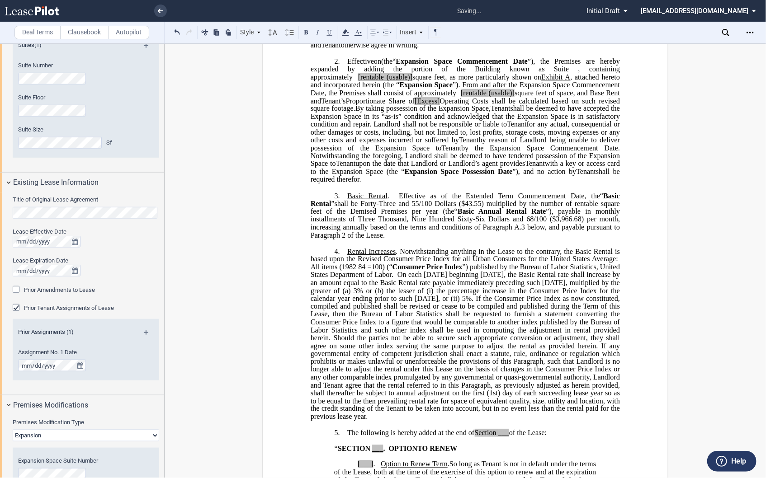
click at [429, 421] on p "4. ​ Rental Increases . Notwithstanding anything in the Lease to the contrary, …" at bounding box center [465, 334] width 309 height 174
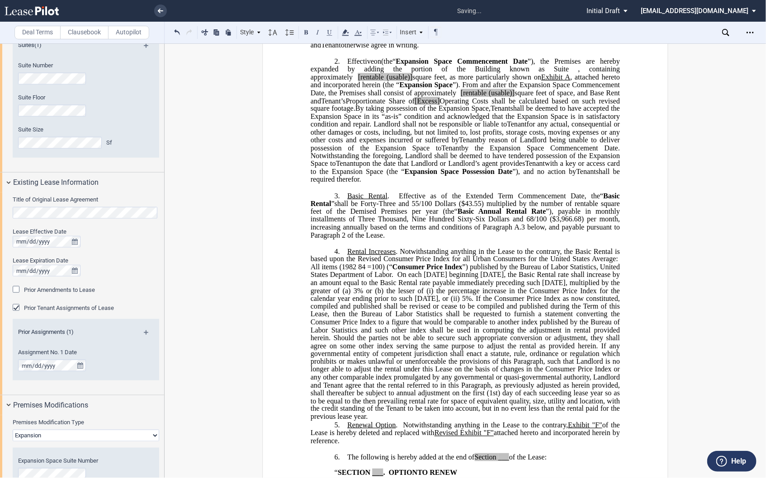
click at [413, 421] on p "4. ​ Rental Increases . Notwithstanding anything in the Lease to the contrary, …" at bounding box center [465, 334] width 309 height 174
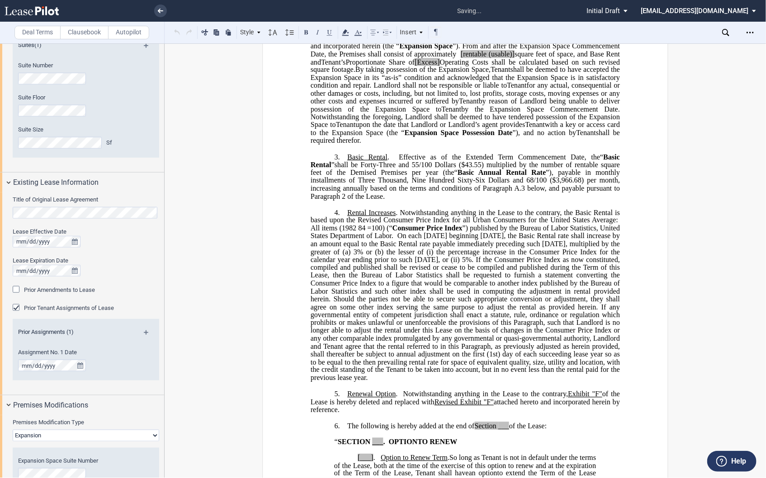
scroll to position [452, 0]
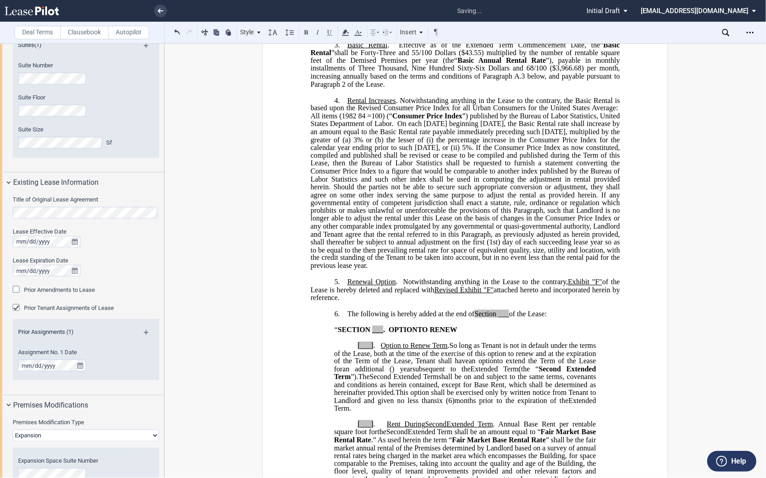
click at [514, 351] on span "So long as Tenant is not in default under the terms of the Lease, both at the t…" at bounding box center [466, 354] width 264 height 24
click at [394, 220] on span "If any governmental entity of competent jurisdiction shall enact a statute, rul…" at bounding box center [466, 230] width 311 height 79
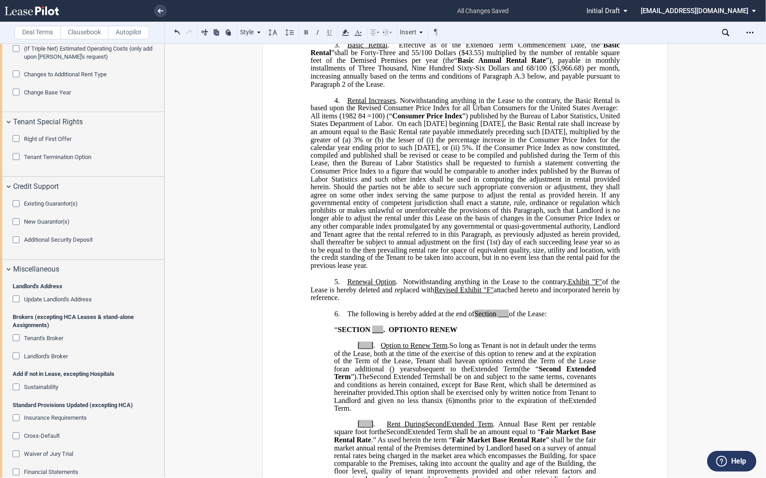
scroll to position [1524, 0]
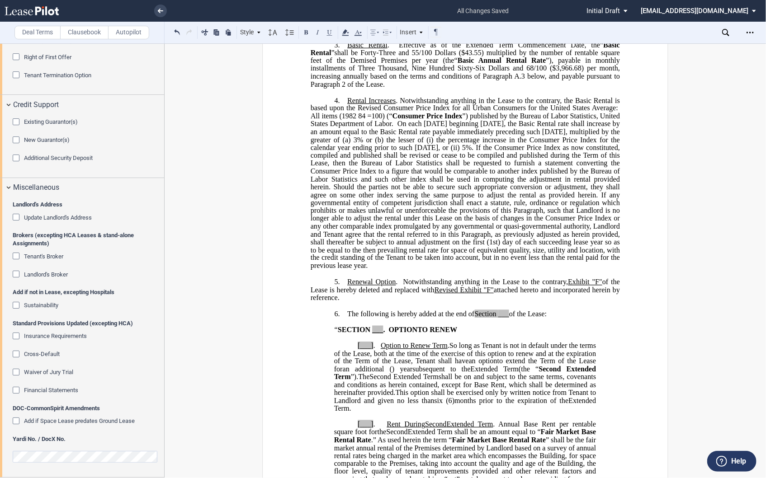
click at [39, 336] on span "Insurance Requirements" at bounding box center [55, 336] width 63 height 7
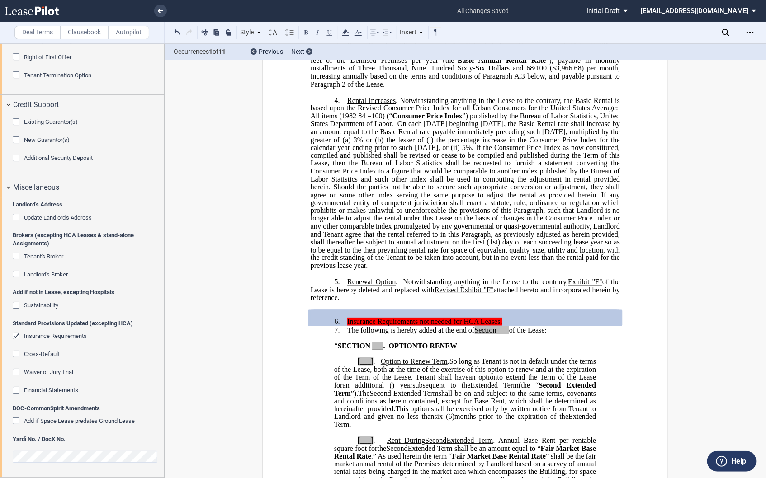
click at [38, 354] on span "Cross-Default" at bounding box center [42, 354] width 36 height 7
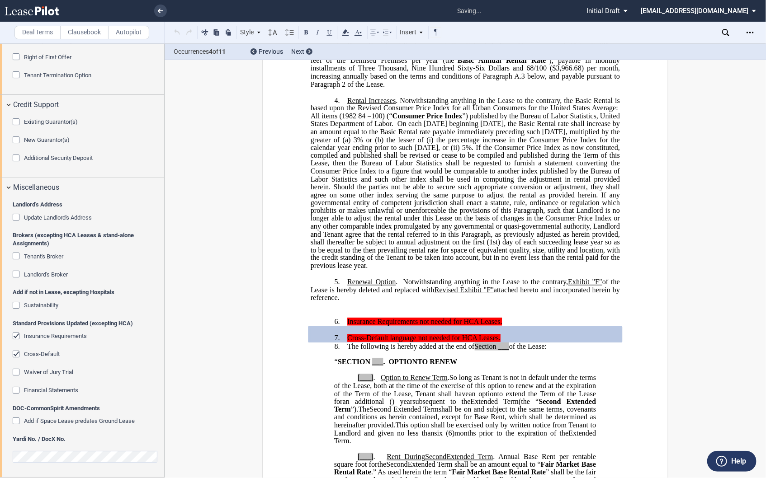
click at [38, 373] on span "Waiver of Jury Trial" at bounding box center [48, 372] width 49 height 7
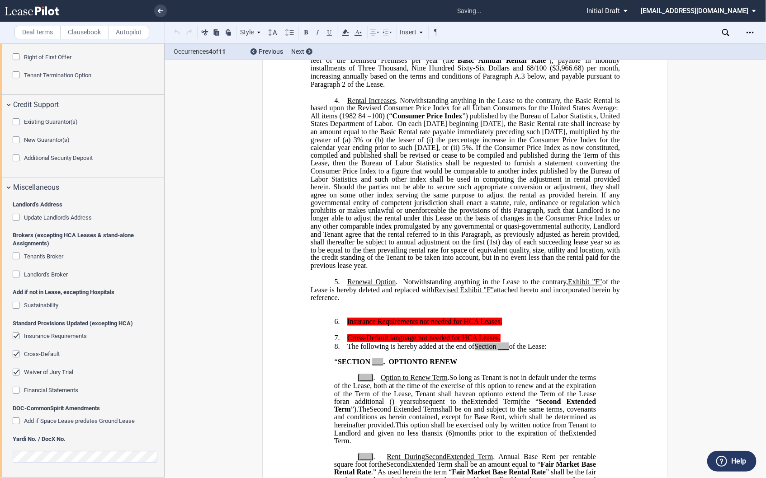
click at [41, 389] on span "Financial Statements" at bounding box center [51, 390] width 54 height 7
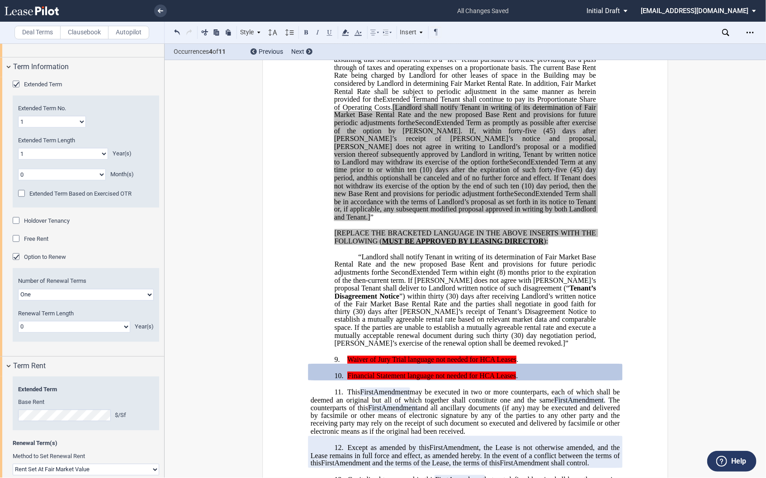
scroll to position [871, 0]
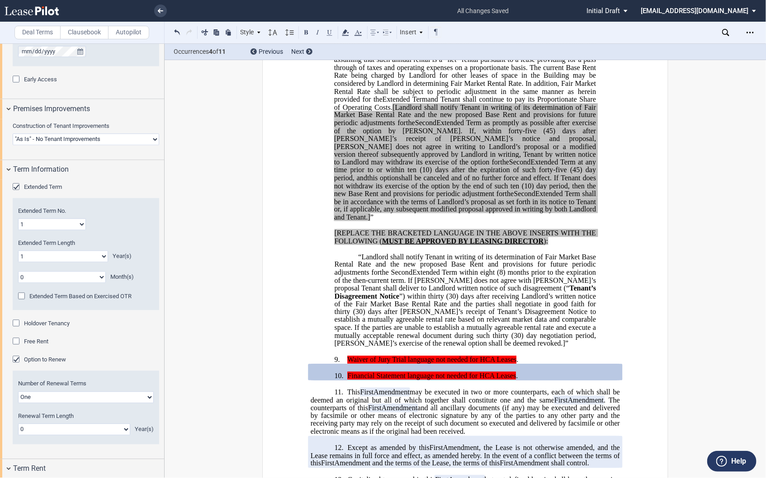
click at [41, 359] on span "Option to Renew" at bounding box center [45, 360] width 42 height 7
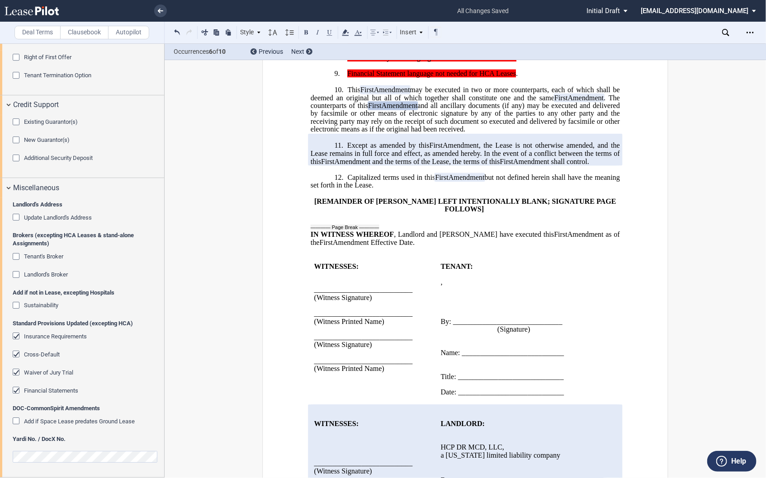
scroll to position [748, 0]
click at [51, 307] on span "Sustainability" at bounding box center [41, 305] width 34 height 7
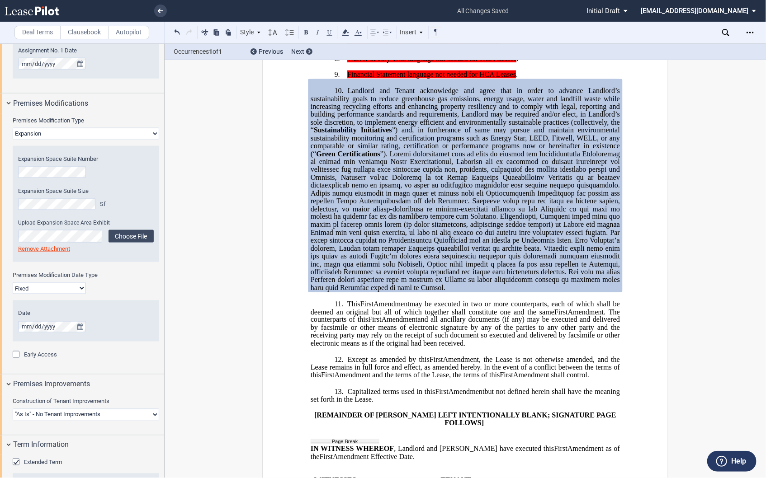
scroll to position [495, 0]
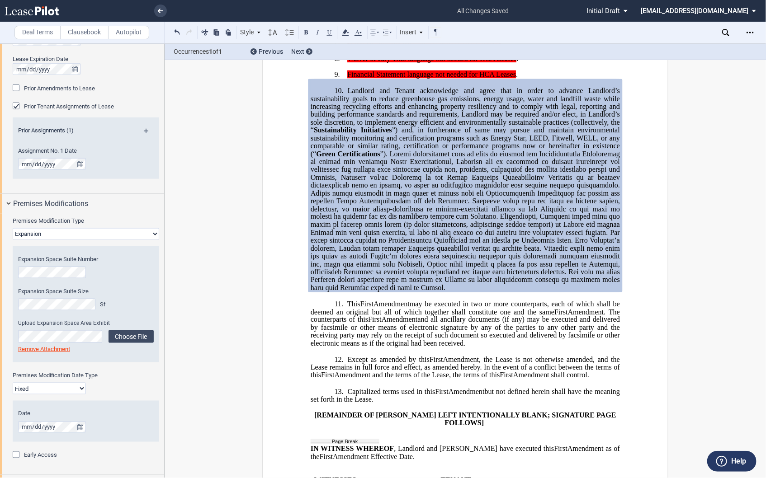
click at [171, 113] on div "﻿ ﻿ FIRST AMENDMENT TO ﻿ ﻿ ASSIGNMENT, ASSUMPTION AND ﻿ ﻿ FIRST AMENDMENT TO ﻿ …" at bounding box center [465, 57] width 601 height 1466
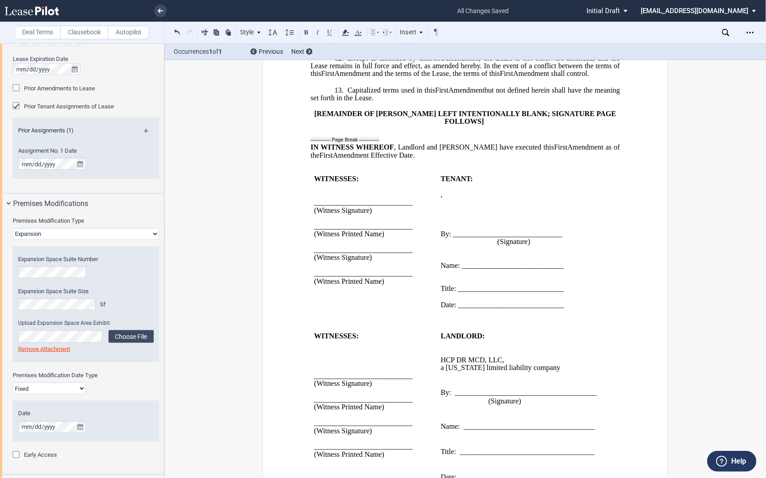
scroll to position [1050, 0]
drag, startPoint x: 311, startPoint y: 174, endPoint x: 358, endPoint y: 172, distance: 46.6
click at [358, 175] on td "WITNESSES: ___________________________ (Witness Signature) ____________________…" at bounding box center [374, 246] width 127 height 142
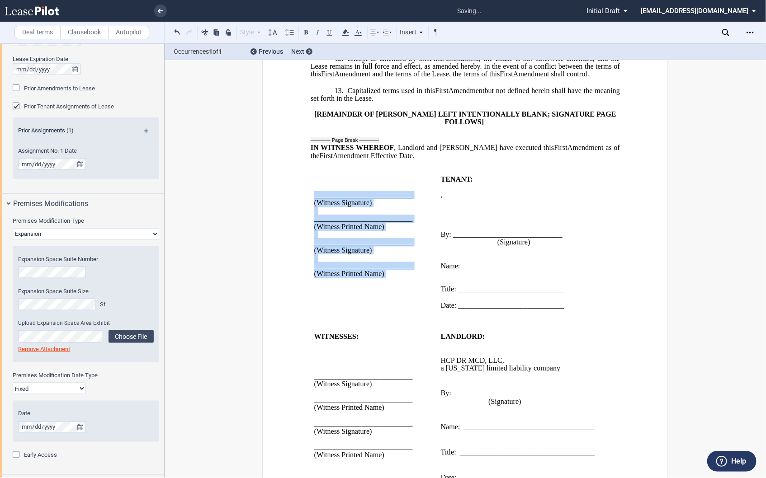
drag, startPoint x: 309, startPoint y: 191, endPoint x: 391, endPoint y: 285, distance: 124.9
click at [391, 285] on td "___________________________ (Witness Signature) ___________________________ (Wi…" at bounding box center [374, 246] width 127 height 142
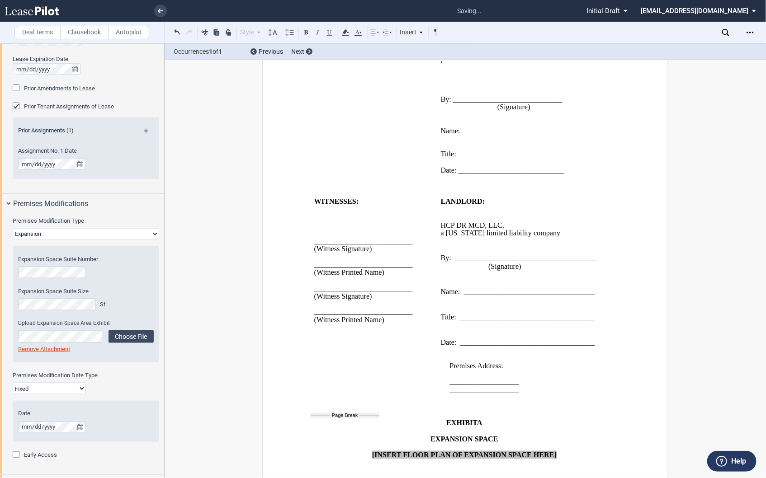
scroll to position [1204, 0]
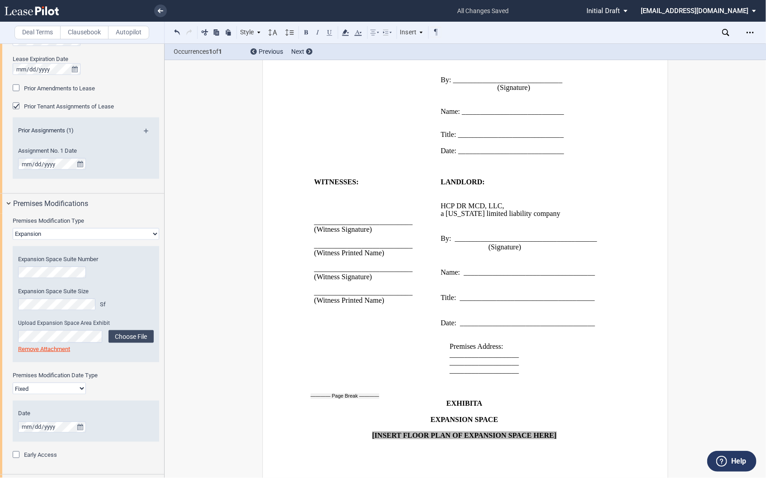
drag, startPoint x: 321, startPoint y: 164, endPoint x: 387, endPoint y: 295, distance: 146.6
click at [387, 295] on div "﻿ ﻿ WITNESSES: ___________________________ (Witness Signature) ________________…" at bounding box center [465, 273] width 309 height 220
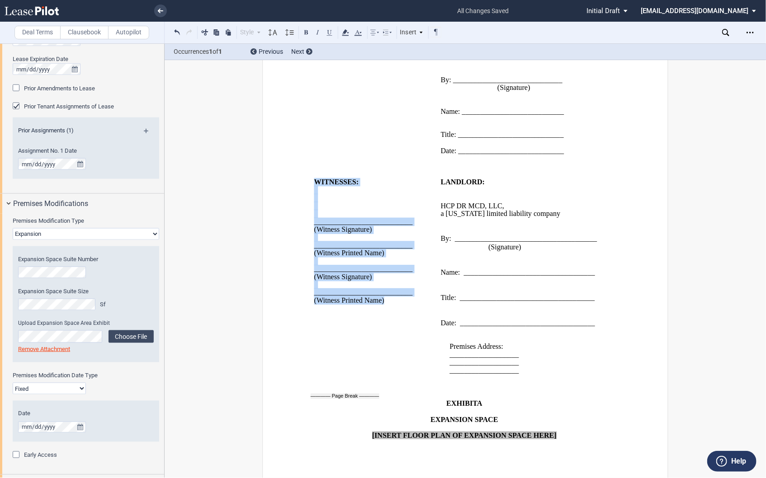
drag, startPoint x: 387, startPoint y: 297, endPoint x: 315, endPoint y: 172, distance: 143.8
click at [315, 179] on div "WITNESSES: ___________________________ (Witness Signature) ____________________…" at bounding box center [373, 242] width 119 height 126
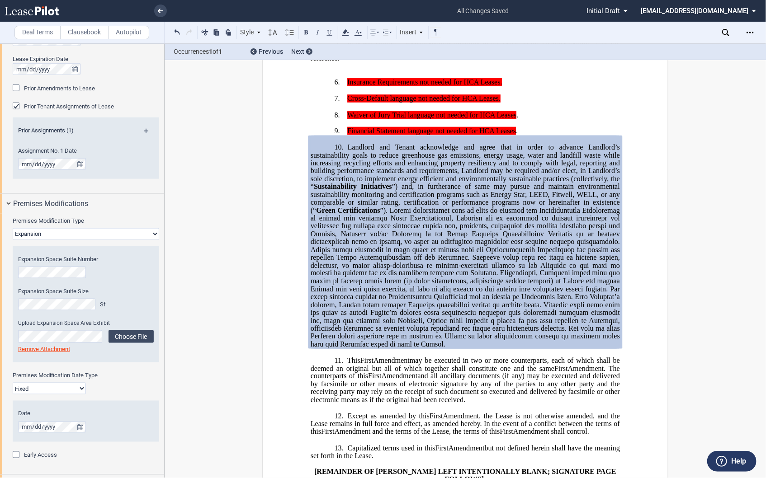
scroll to position [703, 0]
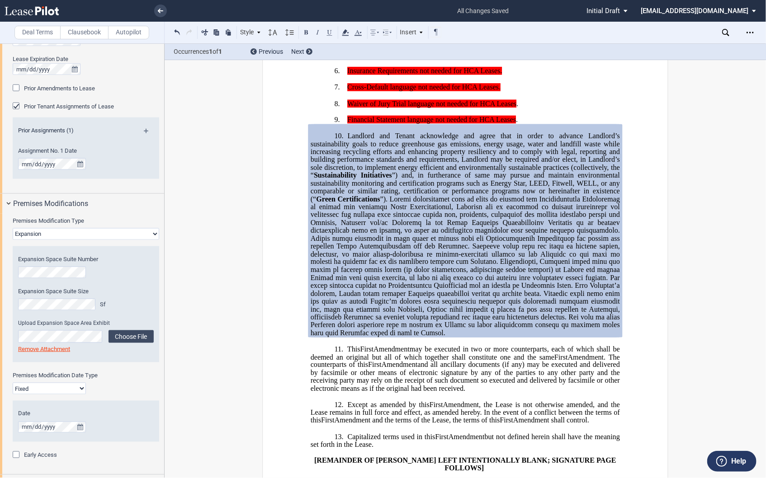
click at [176, 174] on div "﻿ ﻿ FIRST AMENDMENT TO ﻿ ﻿ ASSIGNMENT, ASSUMPTION AND ﻿ ﻿ FIRST AMENDMENT TO ﻿ …" at bounding box center [465, 102] width 601 height 1466
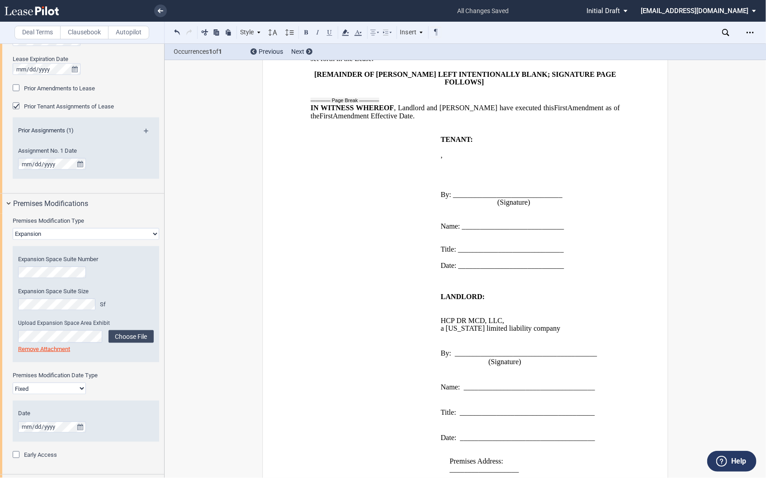
scroll to position [1005, 0]
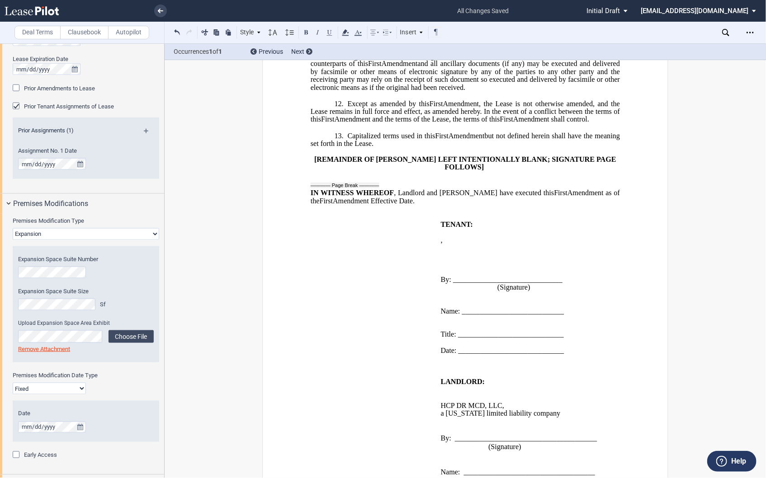
click at [451, 252] on p "﻿" at bounding box center [522, 256] width 162 height 8
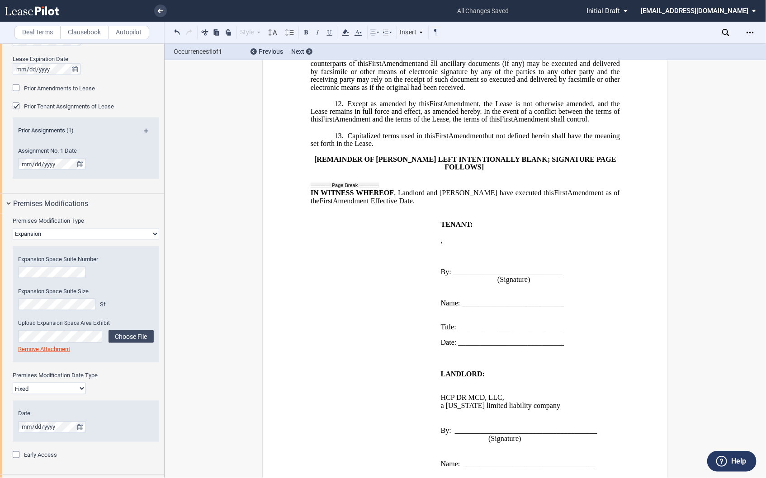
click at [443, 284] on p "﻿" at bounding box center [522, 288] width 162 height 8
click at [441, 284] on p "﻿" at bounding box center [522, 288] width 162 height 8
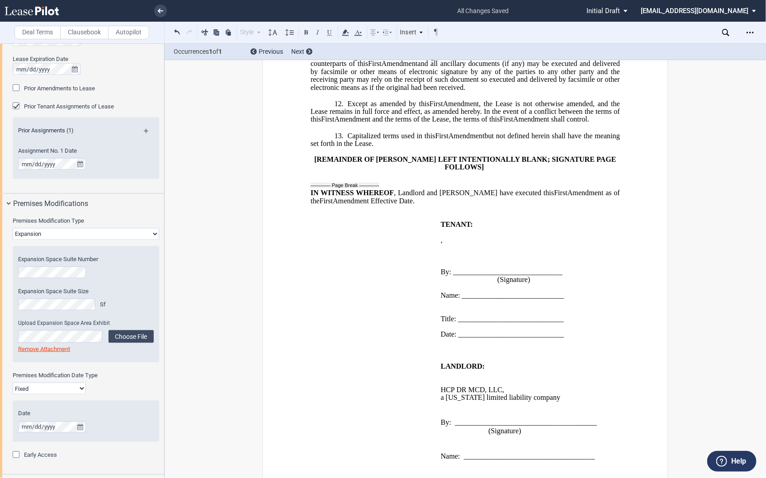
click at [441, 307] on p "﻿" at bounding box center [522, 311] width 162 height 8
click at [437, 297] on td "TENANT: ﻿ ﻿ ﻿ , ﻿ ﻿ ﻿ ﻿ ﻿ ﻿ an individual ﻿ ﻿ By: _____________________________…" at bounding box center [522, 284] width 170 height 126
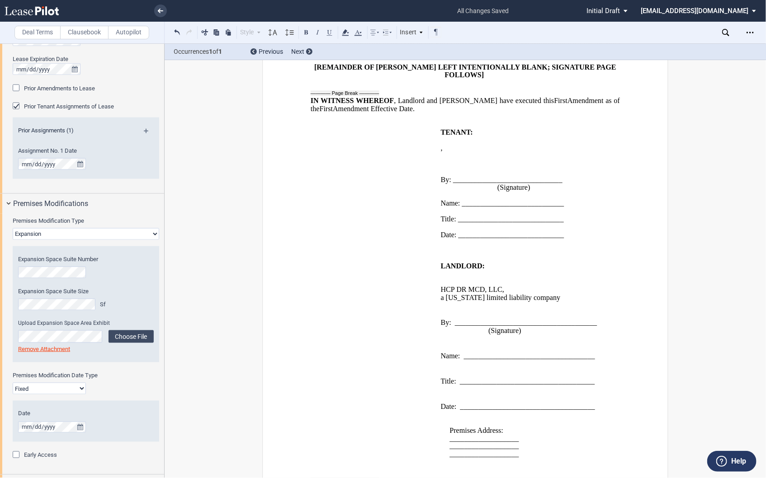
scroll to position [1105, 0]
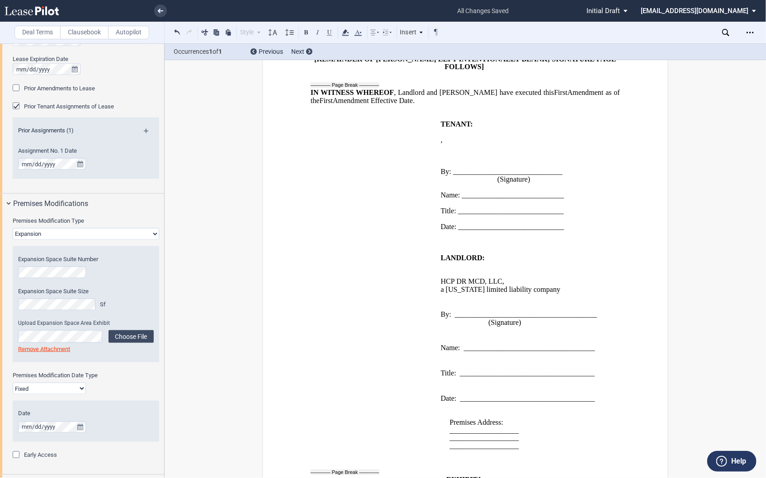
click at [437, 323] on td "LANDLORD: ﻿ ﻿ HCP DR MCD, LLC , a Delaware limited liability company ﻿ By: ____…" at bounding box center [522, 357] width 170 height 204
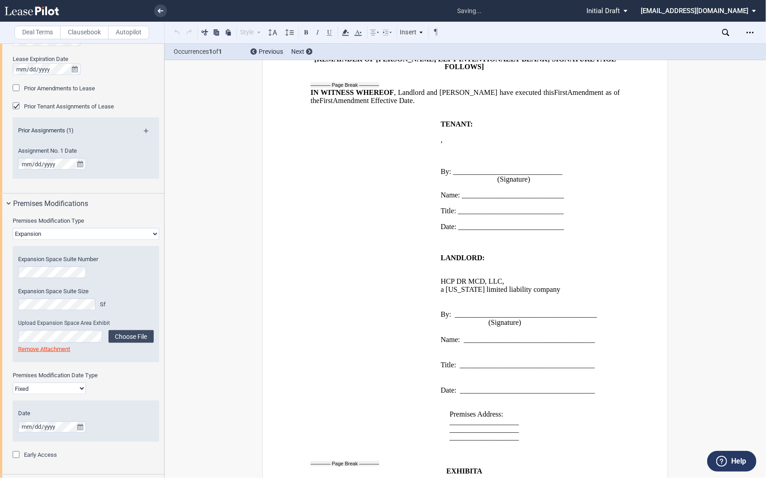
click at [441, 344] on span at bounding box center [442, 348] width 2 height 8
click at [438, 363] on td "LANDLORD: ﻿ ﻿ HCP DR MCD, LLC , a Delaware limited liability company ﻿ By: ____…" at bounding box center [522, 348] width 170 height 187
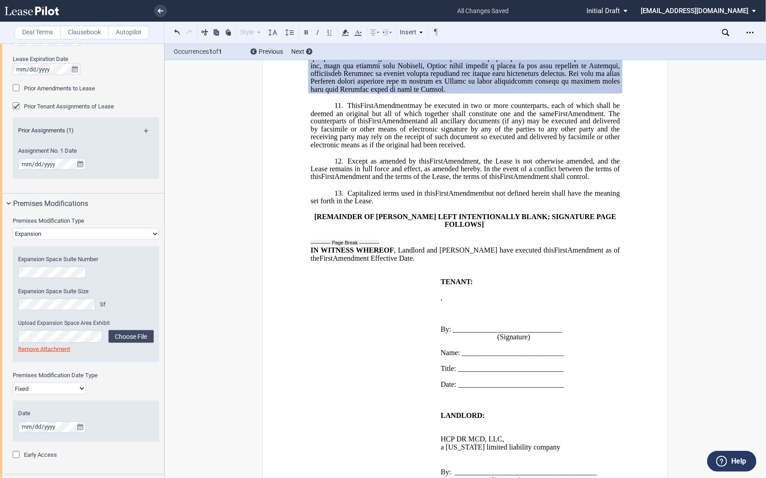
scroll to position [904, 0]
